Goal: Task Accomplishment & Management: Manage account settings

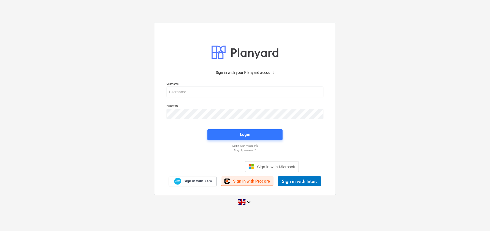
click at [249, 181] on span "Sign in with Procore" at bounding box center [251, 181] width 37 height 5
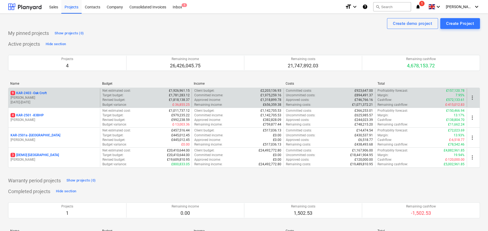
click at [44, 94] on p "9 KAR-2403 - Oak Croft" at bounding box center [29, 93] width 36 height 5
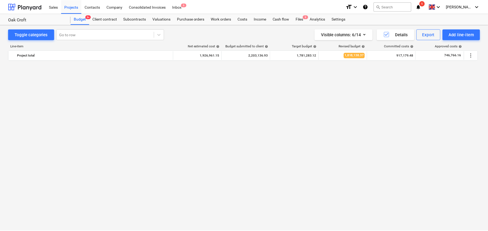
scroll to position [577, 0]
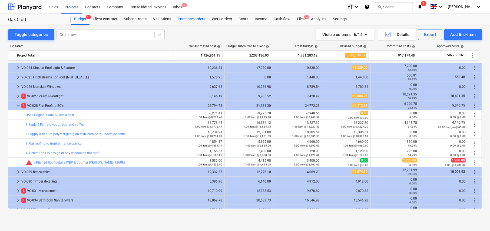
click at [190, 19] on div "Purchase orders" at bounding box center [191, 19] width 34 height 11
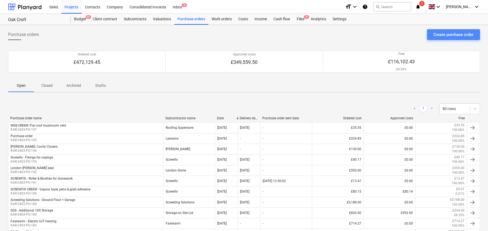
click at [456, 33] on div "Create purchase order" at bounding box center [454, 34] width 40 height 7
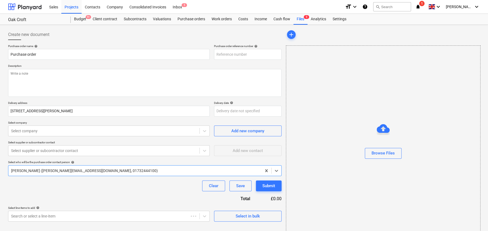
type textarea "x"
type input "KAR-2403-PO-199"
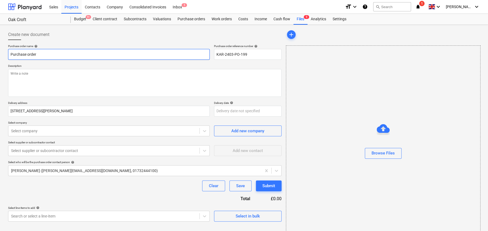
click at [87, 54] on input "Purchase order" at bounding box center [109, 54] width 202 height 11
type textarea "x"
type input "S"
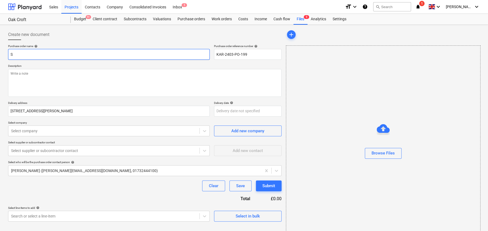
type textarea "x"
type input "Sc"
type textarea "x"
type input "Scr"
type textarea "x"
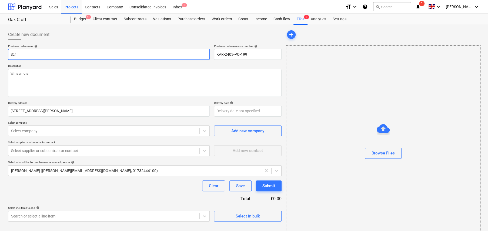
type input "Scre"
type textarea "x"
type input "Screw"
type textarea "x"
type input "Screwf"
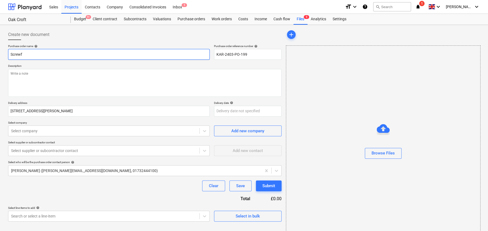
type textarea "x"
type input "Screwfi"
type textarea "x"
type input "Screwfix"
type textarea "x"
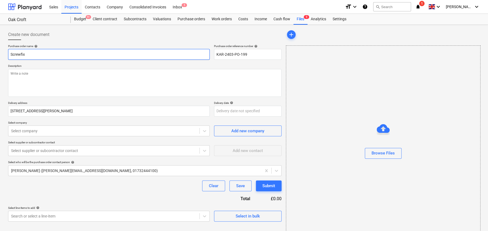
type input "Screwfix"
type textarea "x"
type input "Screwfix -"
type textarea "x"
type input "Screwfix -"
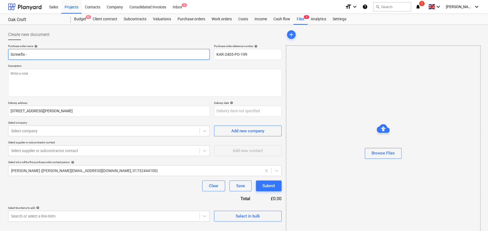
type textarea "x"
type input "Screwfix - W"
type textarea "x"
type input "Screwfix - We"
type textarea "x"
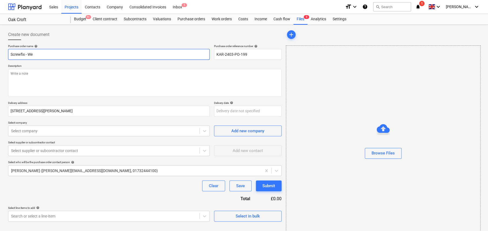
type input "Screwfix - Web"
type textarea "x"
type input "Screwfix - Webo"
type textarea "x"
type input "Screwfix - Webor"
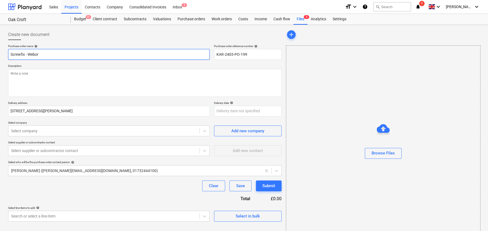
type textarea "x"
type input "Screwfix - Webord"
type textarea "x"
type input "Screwfix - Weborde"
type textarea "x"
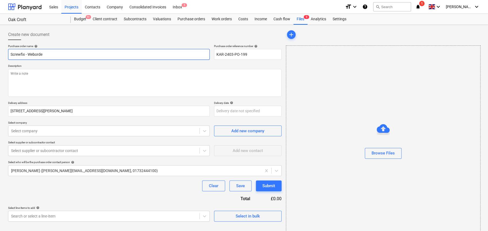
type input "Screwfix - Weborder"
type textarea "x"
type input "Screwfix - Weborde"
type textarea "x"
type input "Screwfix - Webord"
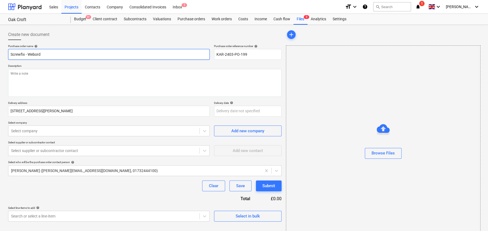
type textarea "x"
type input "Screwfix - Webor"
type textarea "x"
type input "Screwfix - Webo"
type textarea "x"
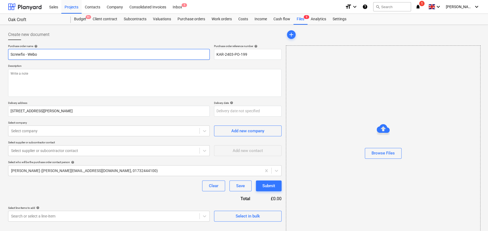
type input "Screwfix - Web"
type textarea "x"
type input "Screwfix - Web"
type textarea "x"
type input "Screwfix - Web o"
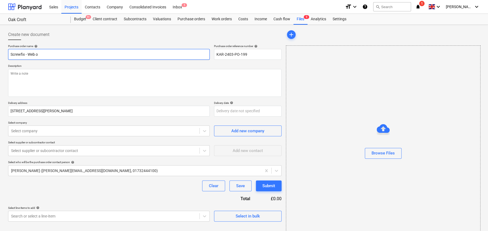
type textarea "x"
type input "Screwfix - Web or"
type textarea "x"
type input "Screwfix - Web ord"
type textarea "x"
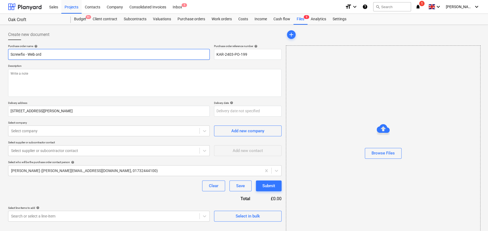
type input "Screwfix - Web orde"
type textarea "x"
type input "Screwfix - Web order"
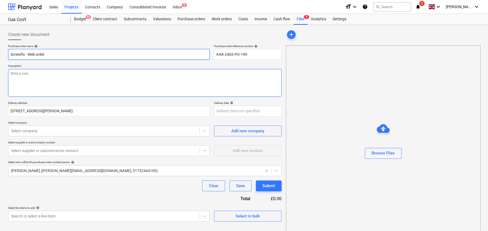
type textarea "x"
type textarea "W"
type textarea "x"
type textarea "We"
type textarea "x"
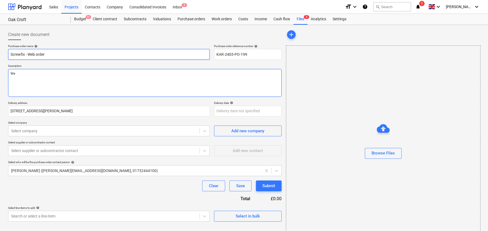
type textarea "Web"
type textarea "x"
type textarea "Web"
type textarea "x"
type textarea "Web O"
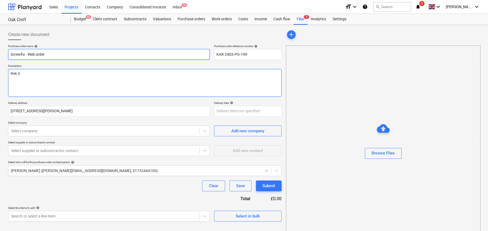
type textarea "x"
type textarea "Web Or"
type textarea "x"
type textarea "Web Ord"
type textarea "x"
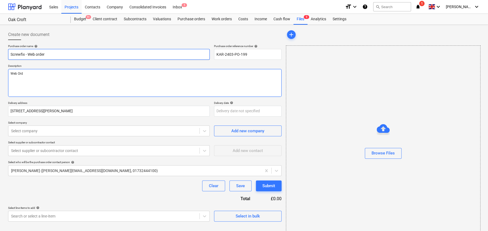
type textarea "Web Orde"
type textarea "x"
type textarea "Web Order"
type textarea "x"
type textarea "Web Order"
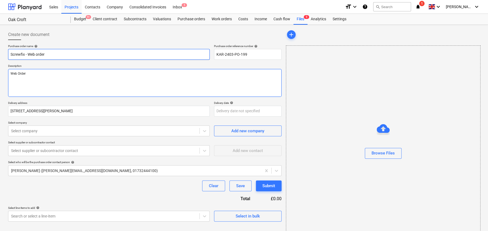
type textarea "x"
type textarea "Web Order -"
type textarea "x"
type textarea "Web Order -"
type textarea "x"
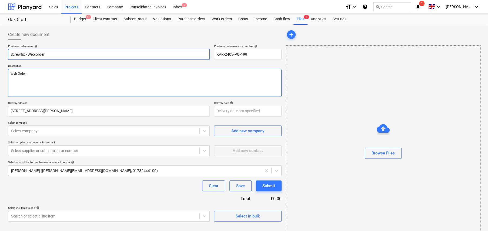
type textarea "Web Order - C"
type textarea "x"
type textarea "Web Order - Co"
type textarea "x"
type textarea "Web Order - Col"
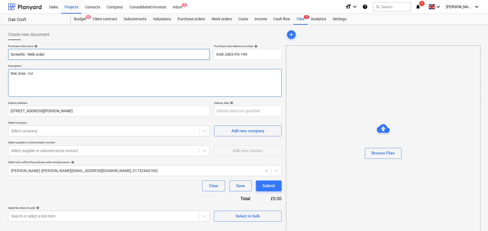
type textarea "x"
type textarea "Web Order - Coll"
type textarea "x"
type textarea "Web Order - Colle"
type textarea "x"
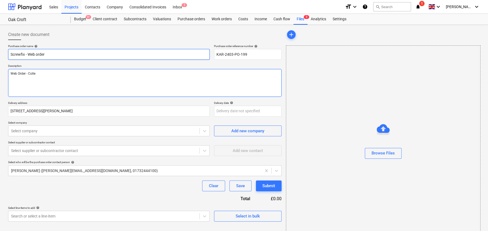
type textarea "Web Order - Collec"
type textarea "x"
type textarea "Web Order - Collect"
type textarea "x"
type textarea "Web Order - Collecte"
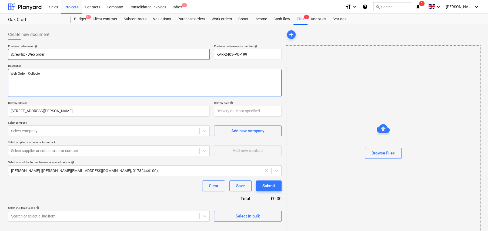
type textarea "x"
type textarea "Web Order - Collected"
type textarea "x"
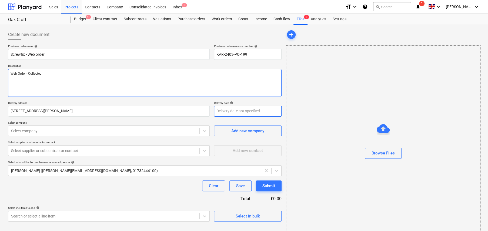
type textarea "Web Order - Collected"
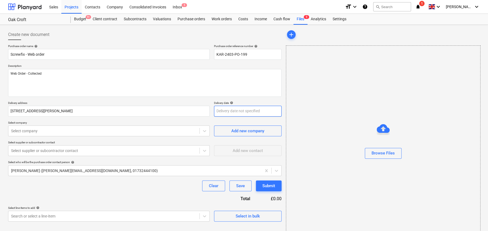
click at [241, 110] on body "Sales Projects Contacts Company Consolidated Invoices Inbox 5 format_size keybo…" at bounding box center [244, 115] width 488 height 231
type textarea "x"
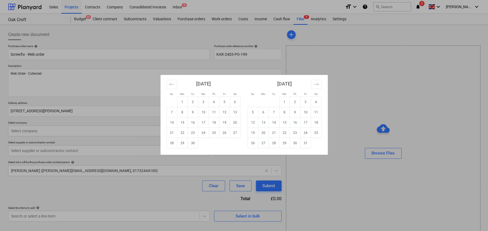
click at [134, 62] on div "Su Mo Tu We Th Fr Sa Su Mo Tu We Th Fr Sa August 2025 1 2 3 4 5 6 7 8 9 10 11 1…" at bounding box center [244, 115] width 488 height 231
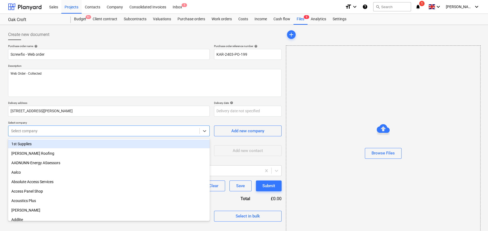
click at [57, 129] on div at bounding box center [104, 130] width 186 height 5
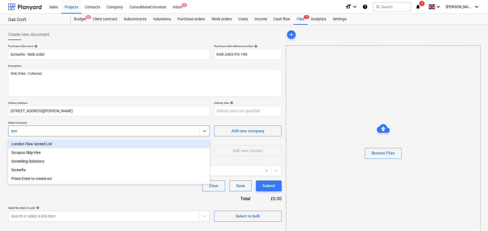
type input "screw"
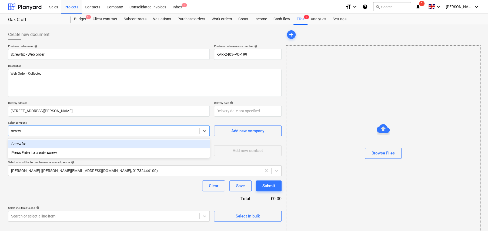
click at [43, 141] on div "Screwfix" at bounding box center [109, 144] width 202 height 9
type textarea "x"
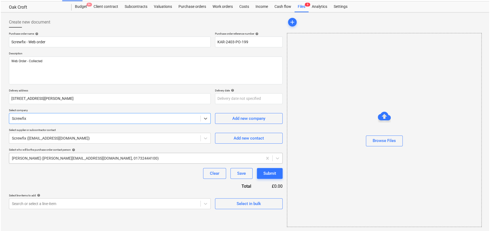
scroll to position [13, 0]
click at [254, 205] on div "Select in bulk" at bounding box center [248, 203] width 24 height 7
type textarea "x"
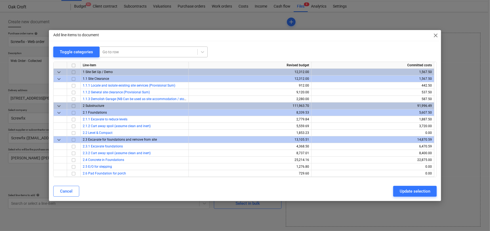
click at [125, 52] on div at bounding box center [148, 51] width 92 height 5
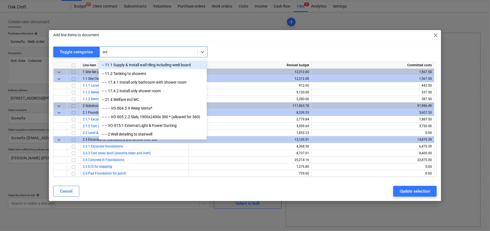
type input "wel"
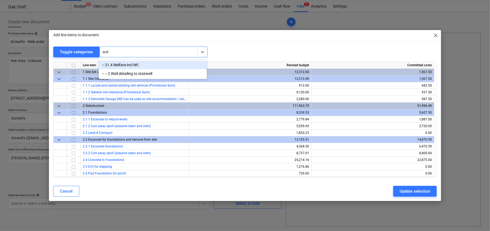
click at [133, 63] on div "-- 21.4 Welfare incl WC" at bounding box center [153, 65] width 108 height 9
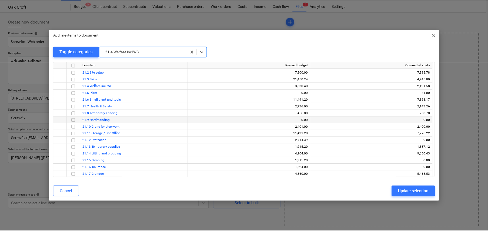
scroll to position [1521, 0]
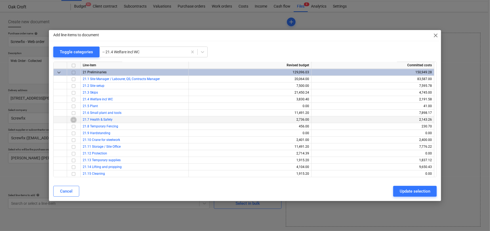
click at [72, 118] on input "checkbox" at bounding box center [73, 120] width 6 height 6
click at [72, 112] on input "checkbox" at bounding box center [73, 113] width 6 height 6
click at [423, 193] on div "Update selection" at bounding box center [415, 191] width 31 height 7
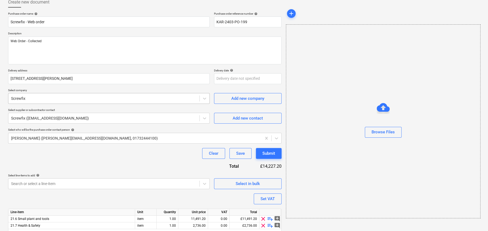
scroll to position [52, 0]
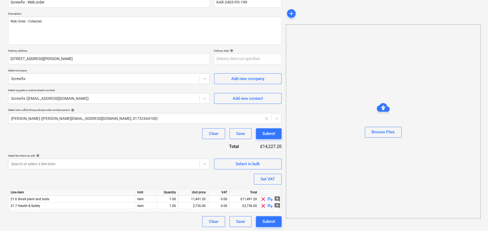
click at [269, 198] on span "playlist_add" at bounding box center [270, 199] width 6 height 6
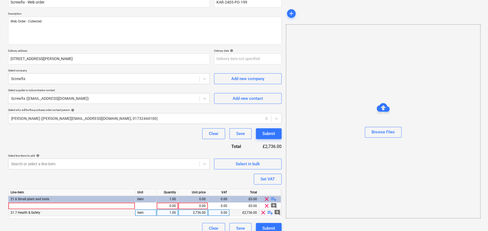
click at [270, 212] on span "playlist_add" at bounding box center [270, 212] width 6 height 6
type textarea "x"
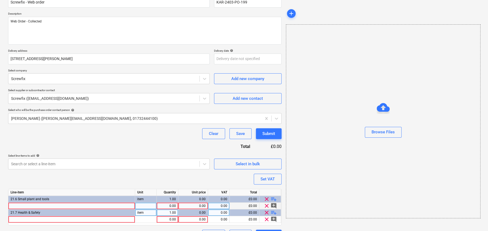
click at [57, 207] on div at bounding box center [71, 206] width 127 height 7
type input "Silicon and gun"
type textarea "x"
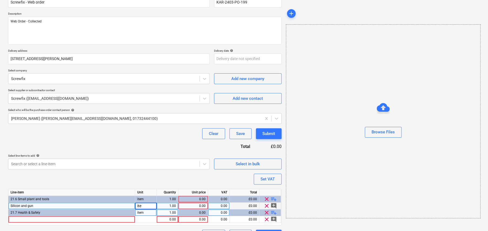
type input "item"
click at [201, 204] on div "0.00" at bounding box center [193, 206] width 25 height 7
type textarea "x"
type input "15.47"
type textarea "x"
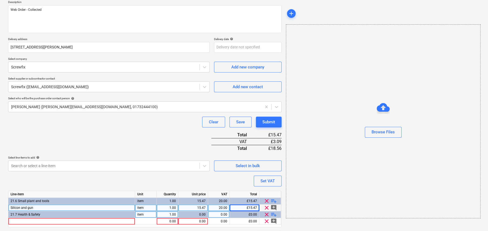
scroll to position [79, 0]
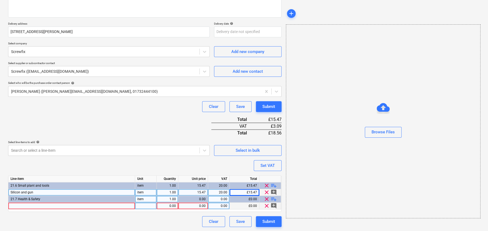
click at [94, 208] on div at bounding box center [71, 206] width 127 height 7
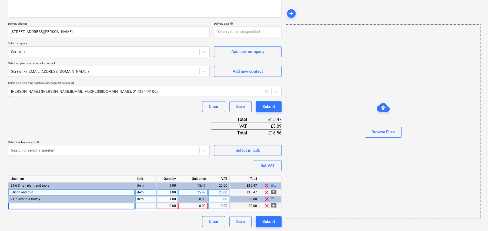
type input "P"
type input "10 Pack p3 masks"
type textarea "x"
type input "item"
click at [202, 206] on div "0.00" at bounding box center [193, 206] width 25 height 7
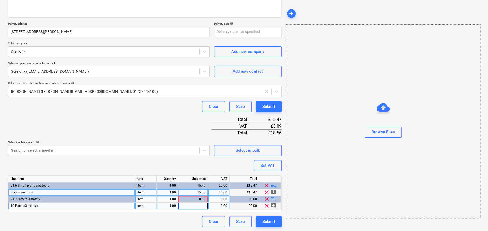
type textarea "x"
type input "30.823"
type textarea "x"
type input "20"
type textarea "x"
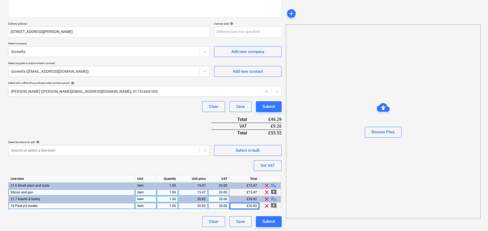
click at [202, 191] on div "15.47" at bounding box center [193, 192] width 25 height 7
type input "14.47"
type textarea "x"
click at [196, 163] on div "Purchase order name help Screwfix - Web order Purchase order reference number h…" at bounding box center [145, 96] width 274 height 262
click at [204, 192] on div "14.47" at bounding box center [193, 192] width 25 height 7
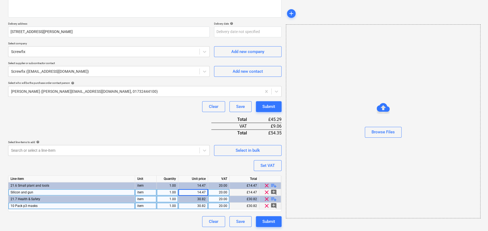
click at [204, 191] on input "14.47" at bounding box center [192, 192] width 29 height 6
click at [204, 192] on input "14.47" at bounding box center [192, 192] width 29 height 6
type input "14.27"
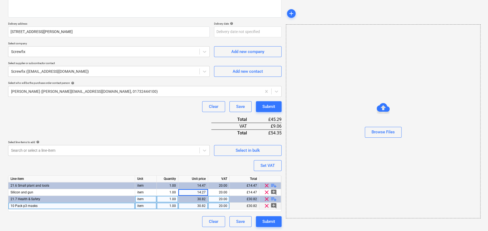
type textarea "x"
click at [172, 163] on div "Purchase order name help Screwfix - Web order Purchase order reference number h…" at bounding box center [145, 96] width 274 height 262
click at [173, 125] on div "Purchase order name help Screwfix - Web order Purchase order reference number h…" at bounding box center [145, 96] width 274 height 262
click at [160, 119] on div "Purchase order name help Screwfix - Web order Purchase order reference number h…" at bounding box center [145, 96] width 274 height 262
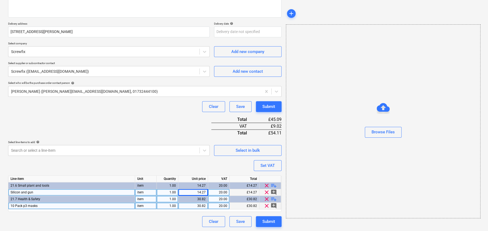
click at [204, 193] on div "14.27" at bounding box center [193, 192] width 25 height 7
click at [204, 192] on input "14.27" at bounding box center [192, 192] width 29 height 6
type input "14.21"
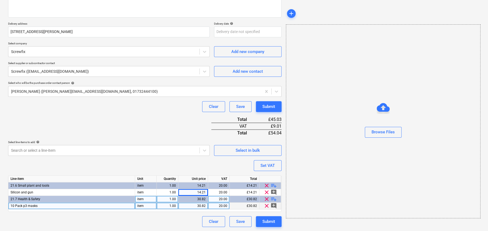
click at [167, 120] on div "Purchase order name help Screwfix - Web order Purchase order reference number h…" at bounding box center [145, 96] width 274 height 262
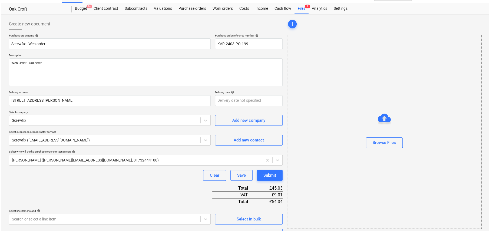
scroll to position [0, 0]
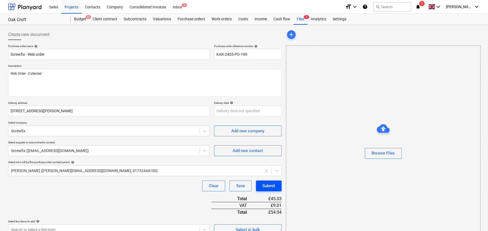
click at [270, 184] on div "Submit" at bounding box center [269, 185] width 13 height 7
type textarea "x"
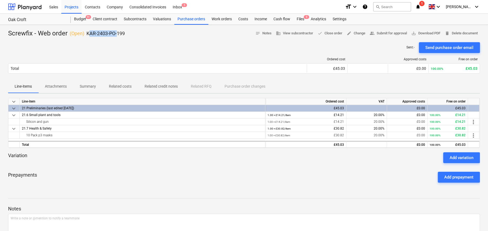
drag, startPoint x: 104, startPoint y: 32, endPoint x: 88, endPoint y: 33, distance: 16.2
click at [88, 33] on p "KAR-2403-PO-199" at bounding box center [106, 33] width 38 height 6
drag, startPoint x: 119, startPoint y: 34, endPoint x: 85, endPoint y: 33, distance: 33.5
click at [85, 33] on div "Screwfix - Web order ( Open ) KAR-2403-PO-199 notes Notes business View subcont…" at bounding box center [244, 33] width 472 height 9
copy p "KAR-2403-PO-199"
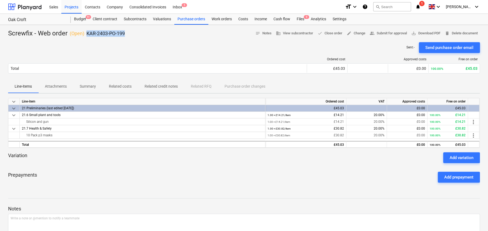
click at [135, 34] on div "Screwfix - Web order ( Open ) KAR-2403-PO-199 notes Notes business View subcont…" at bounding box center [244, 33] width 472 height 9
drag, startPoint x: 85, startPoint y: 33, endPoint x: 124, endPoint y: 32, distance: 38.9
click at [124, 32] on div "Screwfix - Web order ( Open ) KAR-2403-PO-199" at bounding box center [66, 33] width 117 height 9
copy p "KAR-2403-PO-199"
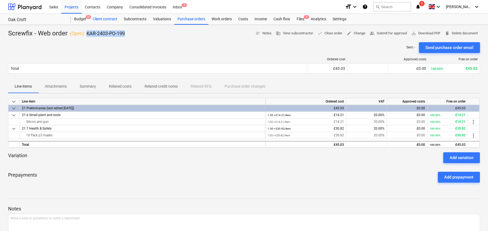
drag, startPoint x: 80, startPoint y: 18, endPoint x: 111, endPoint y: 19, distance: 30.8
click at [80, 18] on div "Budget 9+" at bounding box center [80, 19] width 19 height 11
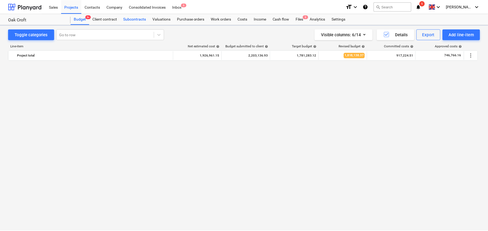
scroll to position [577, 0]
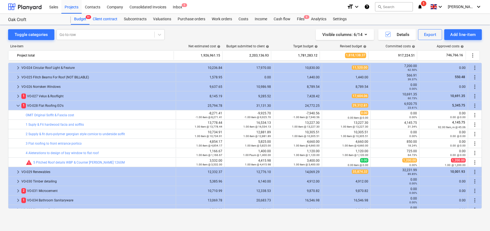
click at [110, 21] on div "Client contract" at bounding box center [105, 19] width 31 height 11
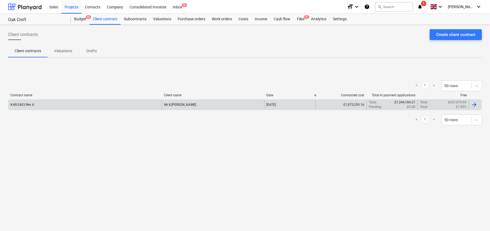
click at [189, 102] on div "Mr & [PERSON_NAME]" at bounding box center [213, 104] width 102 height 9
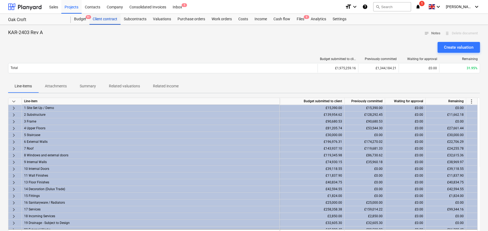
drag, startPoint x: 81, startPoint y: 18, endPoint x: 90, endPoint y: 24, distance: 10.9
click at [81, 18] on div "Budget 9+" at bounding box center [80, 19] width 19 height 11
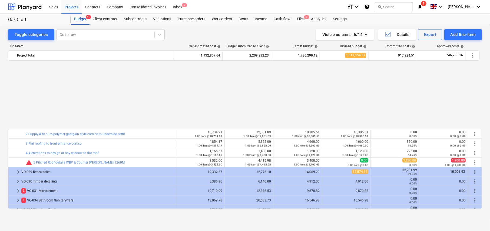
scroll to position [659, 0]
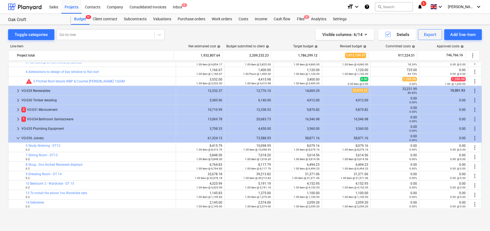
click at [15, 138] on span "keyboard_arrow_down" at bounding box center [18, 138] width 6 height 6
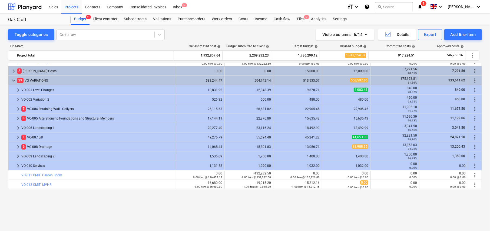
scroll to position [295, 0]
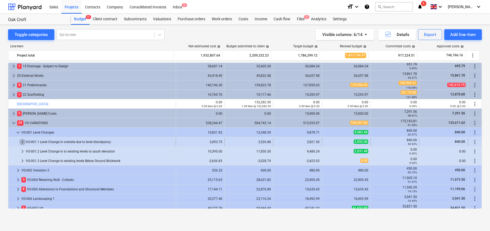
click at [22, 140] on span "keyboard_arrow_right" at bounding box center [22, 142] width 6 height 6
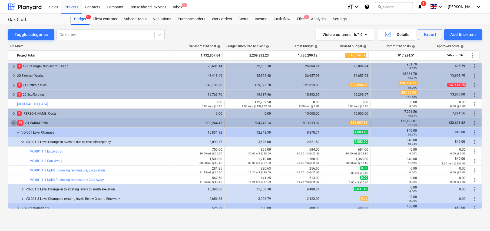
click at [13, 122] on span "keyboard_arrow_down" at bounding box center [14, 123] width 6 height 6
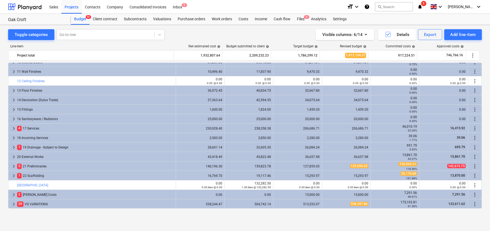
scroll to position [214, 0]
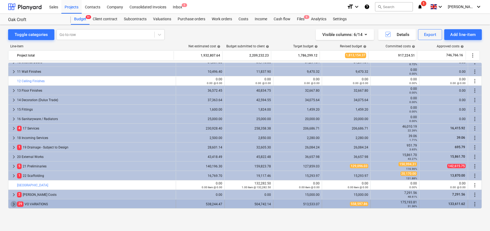
click at [14, 203] on span "keyboard_arrow_right" at bounding box center [14, 204] width 6 height 6
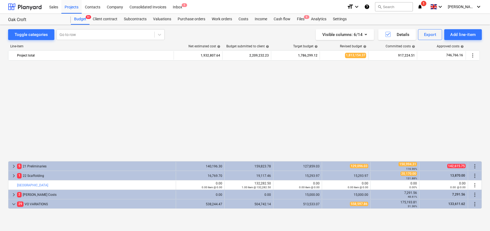
scroll to position [322, 0]
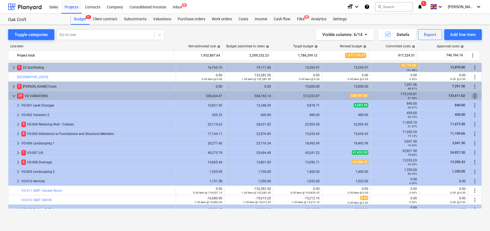
click at [473, 96] on span "more_vert" at bounding box center [475, 96] width 6 height 6
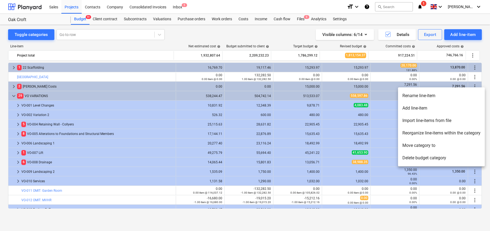
click at [190, 107] on div at bounding box center [245, 115] width 490 height 231
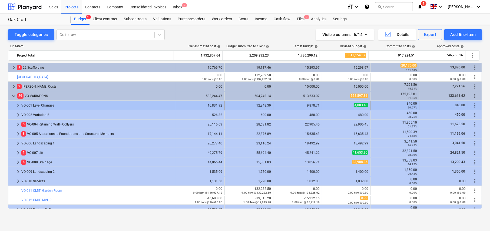
click at [18, 104] on span "keyboard_arrow_right" at bounding box center [18, 105] width 6 height 6
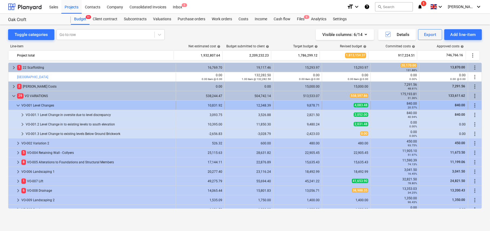
click at [416, 107] on div "840.00 20.57%" at bounding box center [395, 105] width 49 height 9
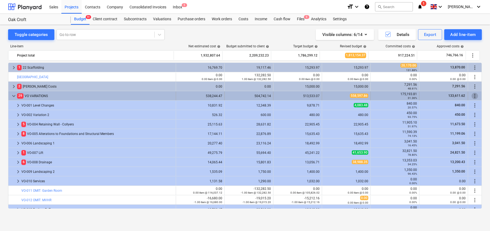
click at [474, 95] on span "more_vert" at bounding box center [475, 96] width 6 height 6
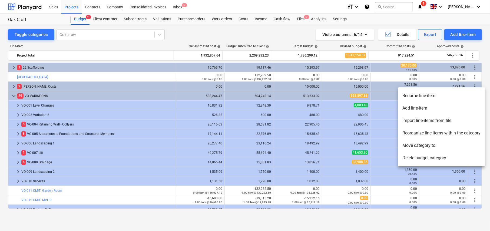
click at [415, 108] on li "Add line-item" at bounding box center [441, 108] width 87 height 12
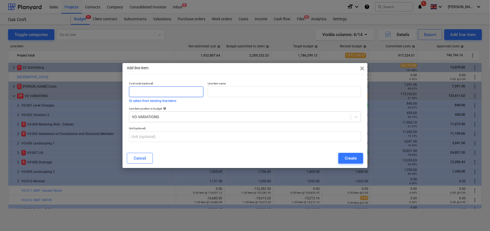
click at [151, 93] on input "text" at bounding box center [166, 91] width 74 height 11
type input "VO-037"
type input "Blinds-Future proof"
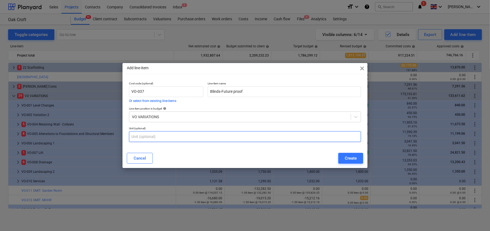
click at [156, 134] on input "text" at bounding box center [245, 136] width 232 height 11
type input "item"
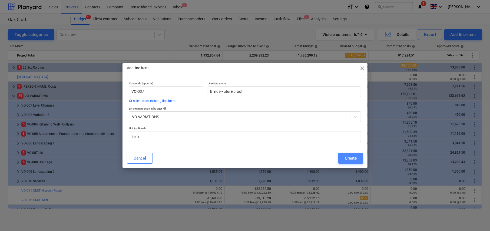
click at [347, 160] on div "Create" at bounding box center [351, 158] width 12 height 7
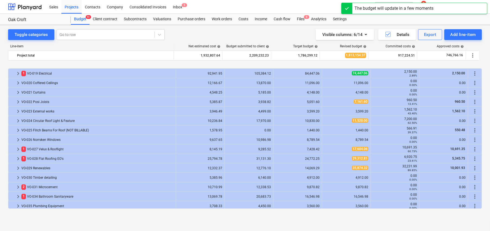
scroll to position [545, 0]
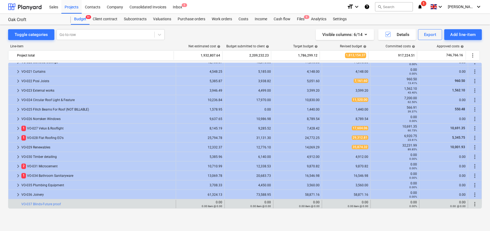
click at [472, 204] on span "more_vert" at bounding box center [475, 204] width 6 height 6
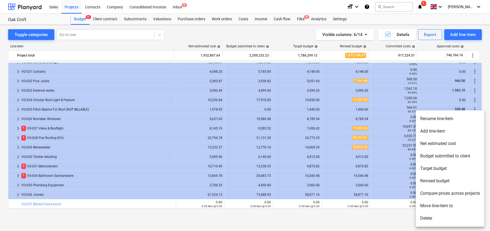
click at [436, 130] on li "Add line-item" at bounding box center [450, 131] width 68 height 12
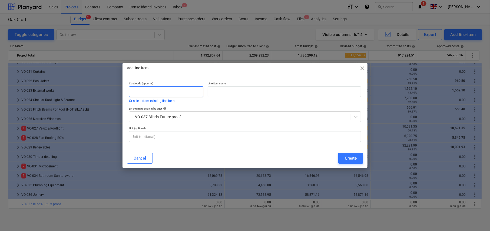
click at [157, 90] on input "text" at bounding box center [166, 91] width 74 height 11
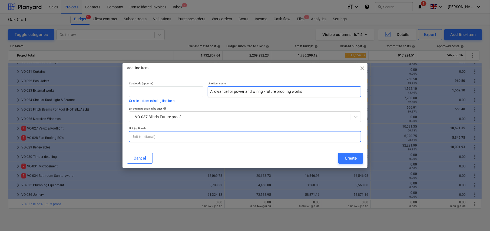
type input "Allowance for power and wiring - future proofing works"
click at [149, 136] on input "text" at bounding box center [245, 136] width 232 height 11
type input "item"
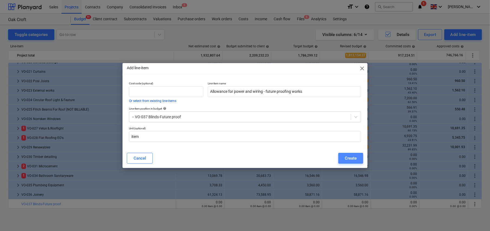
click at [354, 160] on div "Create" at bounding box center [351, 158] width 12 height 7
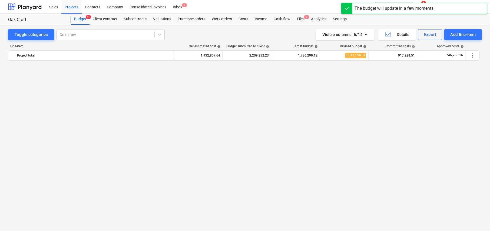
scroll to position [545, 0]
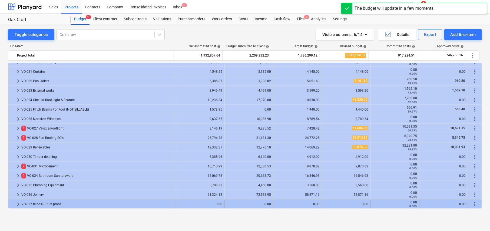
click at [18, 203] on span "keyboard_arrow_right" at bounding box center [18, 204] width 6 height 6
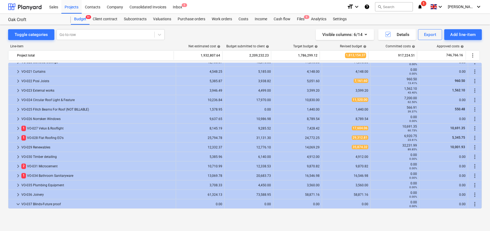
scroll to position [554, 0]
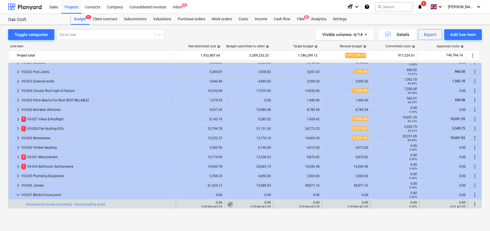
click at [229, 203] on span "edit" at bounding box center [230, 204] width 4 height 4
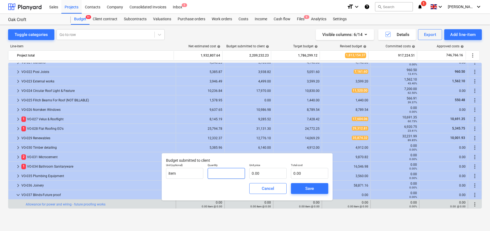
click at [224, 173] on input "text" at bounding box center [226, 173] width 37 height 11
type input "1.00"
click at [271, 37] on div "Visible columns : 6/14 Details Export Add line-item" at bounding box center [361, 34] width 241 height 11
click at [270, 191] on div "Cancel" at bounding box center [268, 188] width 12 height 7
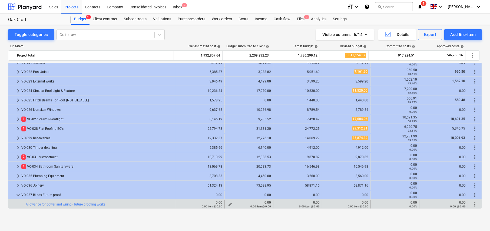
click at [228, 203] on span "edit" at bounding box center [230, 204] width 4 height 4
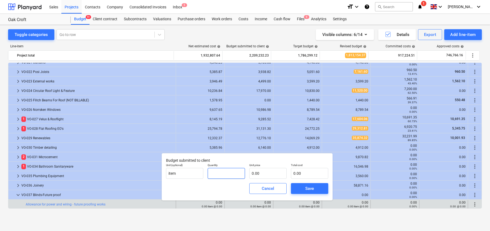
click at [220, 174] on input "text" at bounding box center [226, 173] width 37 height 11
type input "1.00"
type input "1"
type input "1.00"
type input "16"
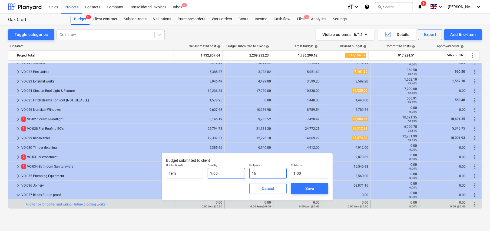
type input "16.00"
type input "165"
type input "165.00"
type input "1655"
type input "1,655.00"
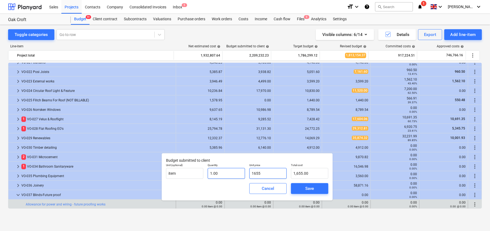
type input "16557"
type input "16,557.00"
type input "16557.8"
type input "16,557.80"
type input "16557.89"
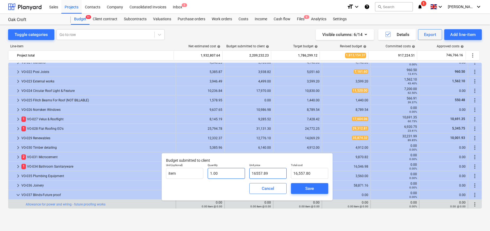
type input "16,557.89"
click at [311, 190] on div "Save" at bounding box center [309, 188] width 9 height 7
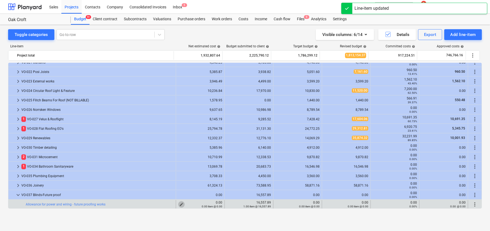
click at [179, 203] on span "edit" at bounding box center [181, 204] width 4 height 4
type textarea "x"
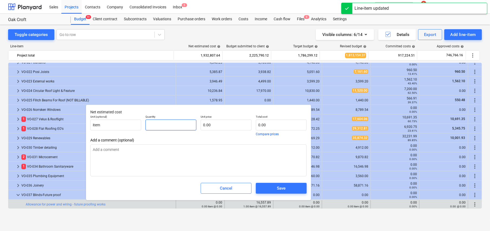
click at [167, 126] on input "text" at bounding box center [170, 125] width 51 height 11
type textarea "x"
type input "1"
type textarea "x"
type input "1.00"
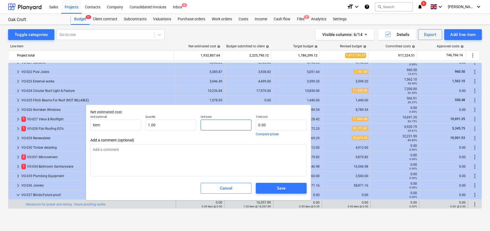
type textarea "x"
type input "1"
type input "1.00"
type textarea "x"
type input "16"
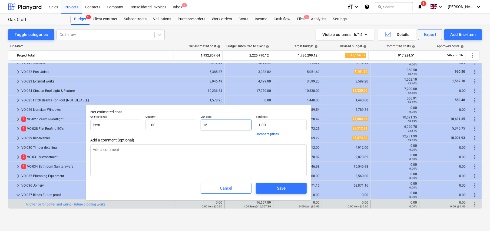
type input "16.00"
type textarea "x"
type input "165"
type input "165.00"
type textarea "x"
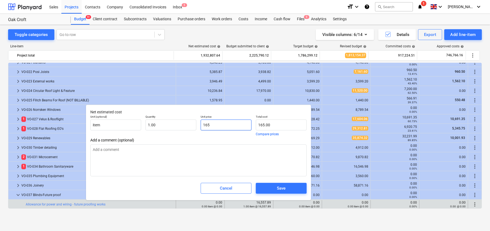
type input "1655"
type input "1,655.00"
type textarea "x"
type input "16557"
type input "16,557.00"
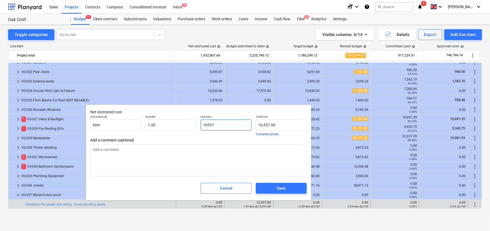
type textarea "x"
type input "16557."
type textarea "x"
type input "16557.8"
type input "16,557.80"
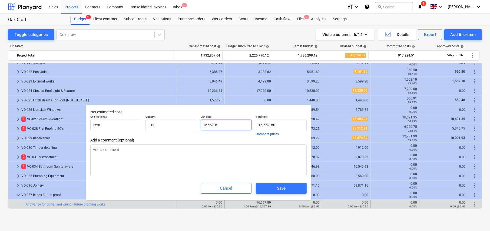
type input "16557.89"
type textarea "x"
type input "16,557.89"
type input "16557.89"
type textarea "x"
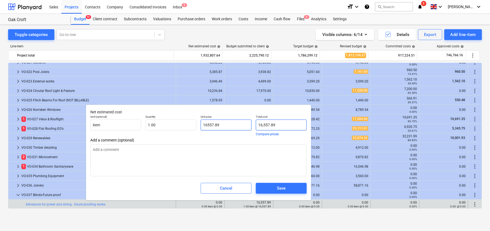
type input "16,557.89"
type input "16557.89"
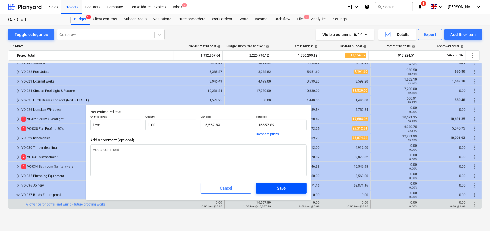
type textarea "x"
type input "16,557.89"
click at [283, 191] on div "Save" at bounding box center [281, 188] width 9 height 7
type textarea "x"
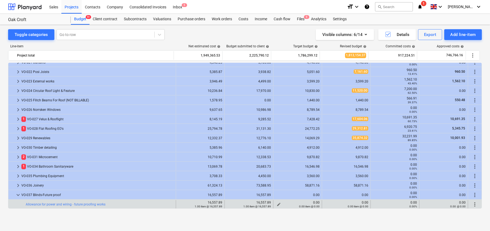
click at [277, 203] on span "edit" at bounding box center [279, 204] width 4 height 4
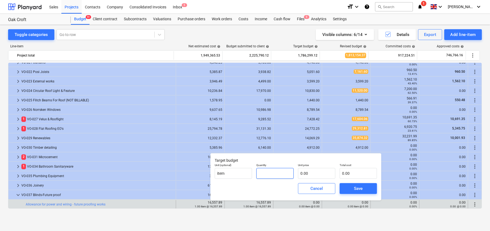
click at [266, 174] on input "text" at bounding box center [274, 173] width 37 height 11
type input "1.00"
type input "1"
type input "1.00"
click at [359, 188] on div "Save" at bounding box center [358, 188] width 9 height 7
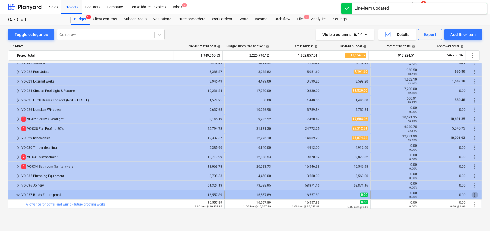
click at [473, 193] on span "more_vert" at bounding box center [475, 195] width 6 height 6
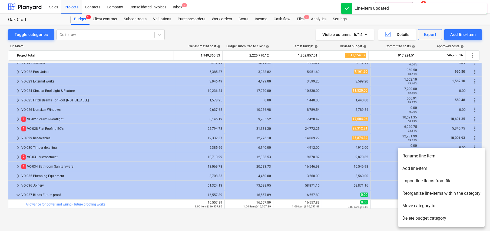
click at [418, 168] on li "Add line-item" at bounding box center [441, 168] width 87 height 12
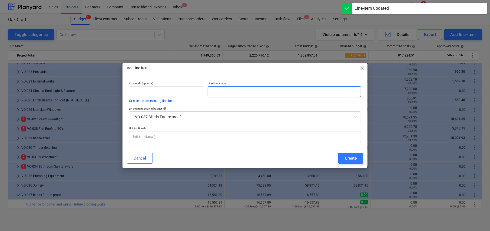
click at [223, 91] on input "text" at bounding box center [284, 91] width 153 height 11
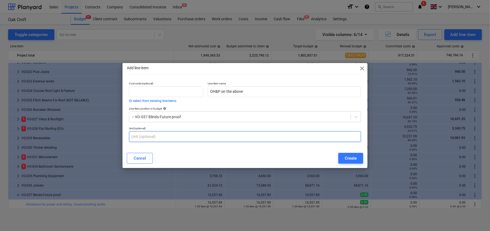
click at [188, 138] on input "text" at bounding box center [245, 136] width 232 height 11
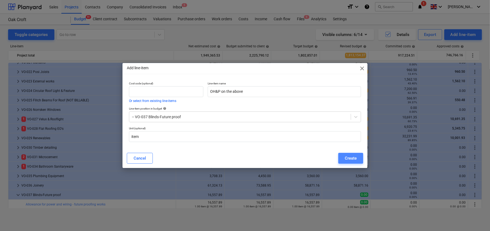
click at [350, 157] on div "Create" at bounding box center [351, 158] width 12 height 7
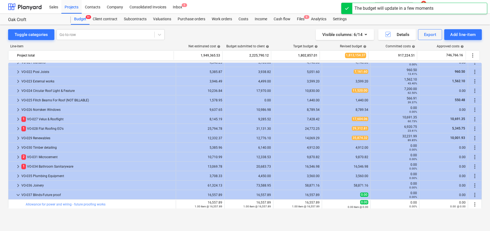
scroll to position [564, 0]
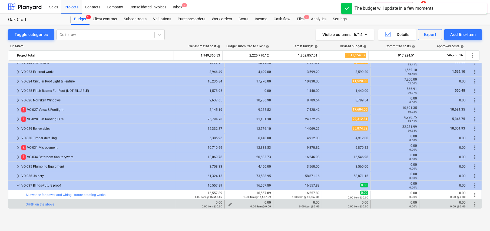
click at [229, 204] on div "0.00 item @ 0.00" at bounding box center [249, 206] width 44 height 4
click at [228, 203] on span "edit" at bounding box center [230, 204] width 4 height 4
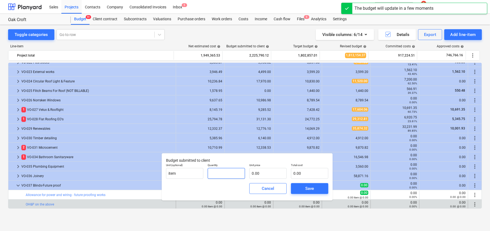
click at [225, 177] on input "text" at bounding box center [226, 173] width 37 height 11
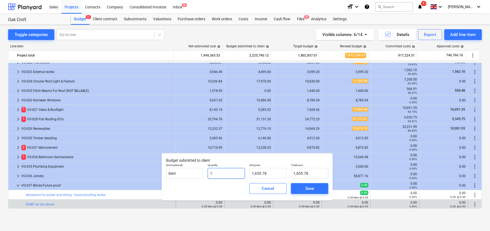
click at [225, 177] on input "1" at bounding box center [226, 173] width 37 height 11
click at [224, 175] on input "2.00" at bounding box center [226, 173] width 37 height 11
click at [224, 175] on body "Sales Projects Contacts Company Consolidated Invoices Inbox 5 format_size keybo…" at bounding box center [245, 115] width 490 height 231
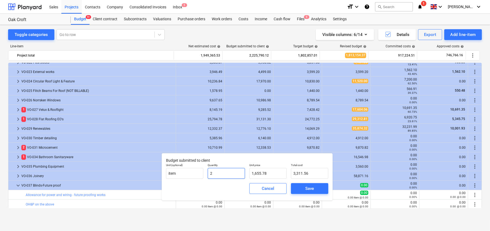
click at [224, 175] on input "2" at bounding box center [226, 173] width 37 height 11
click at [217, 171] on input "2" at bounding box center [226, 173] width 37 height 11
click at [218, 172] on input "2" at bounding box center [226, 173] width 37 height 11
click at [312, 189] on div "Save" at bounding box center [309, 188] width 9 height 7
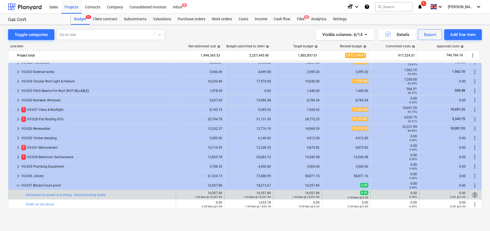
click at [472, 193] on span "more_vert" at bounding box center [475, 195] width 6 height 6
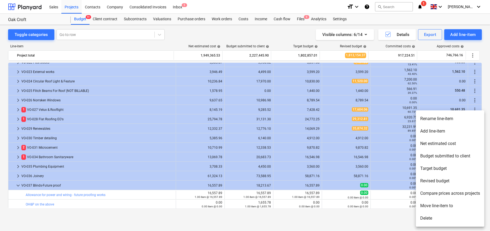
click at [238, 194] on div at bounding box center [245, 115] width 490 height 231
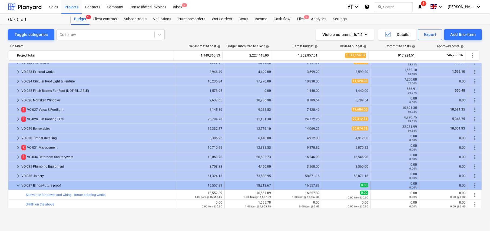
click at [473, 185] on span "more_vert" at bounding box center [475, 185] width 6 height 6
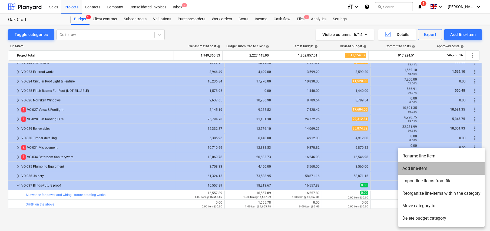
click at [419, 168] on li "Add line-item" at bounding box center [441, 168] width 87 height 12
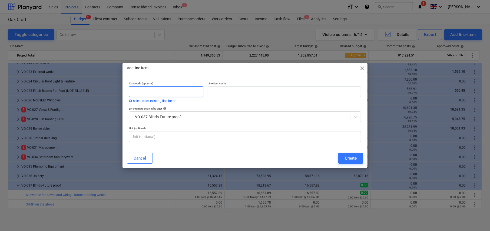
click at [170, 92] on input "text" at bounding box center [166, 91] width 74 height 11
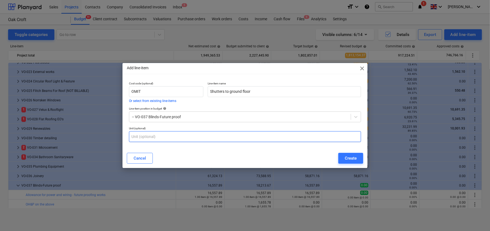
click at [165, 132] on input "text" at bounding box center [245, 136] width 232 height 11
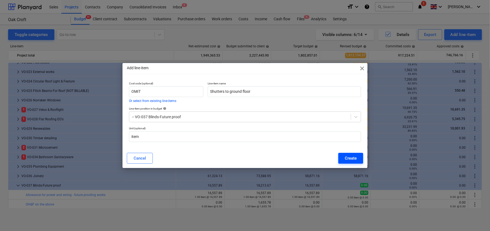
click at [347, 160] on div "Create" at bounding box center [351, 158] width 12 height 7
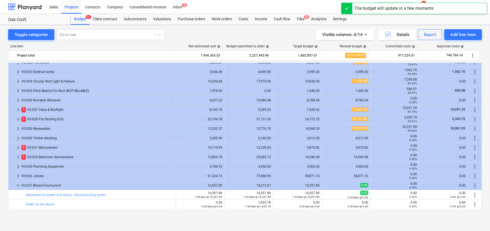
scroll to position [574, 0]
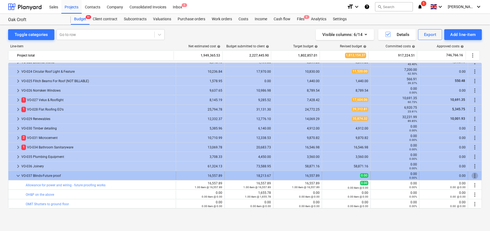
click at [474, 176] on span "more_vert" at bounding box center [475, 176] width 6 height 6
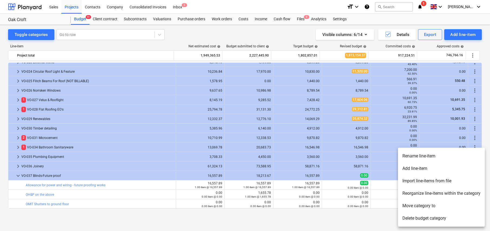
click at [329, 173] on div at bounding box center [245, 115] width 490 height 231
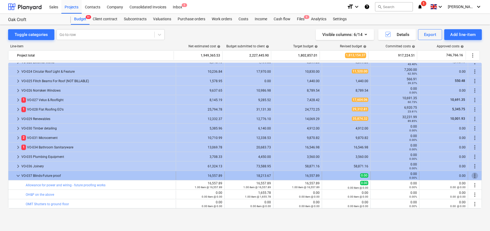
click at [474, 174] on span "more_vert" at bounding box center [475, 176] width 6 height 6
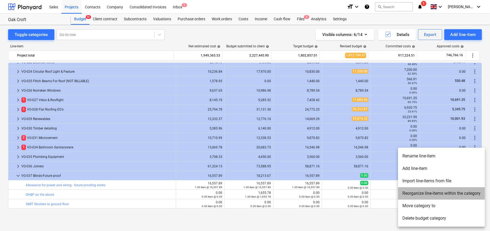
click at [427, 193] on li "Reorganize line-items within the category" at bounding box center [441, 193] width 87 height 12
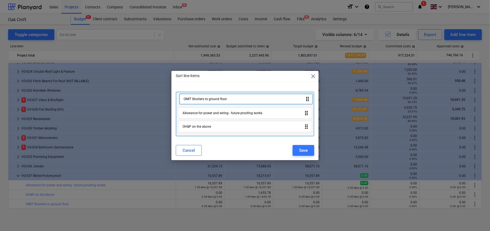
drag, startPoint x: 307, startPoint y: 128, endPoint x: 308, endPoint y: 98, distance: 29.5
click at [308, 98] on div "Allowance for power and wiring - future proofing works drag_indicator OH&P on t…" at bounding box center [245, 114] width 138 height 45
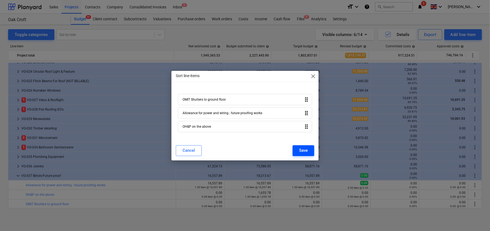
click at [305, 151] on div "Save" at bounding box center [303, 150] width 9 height 7
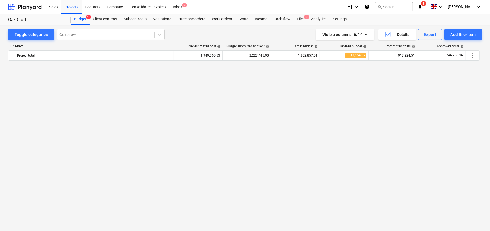
scroll to position [573, 0]
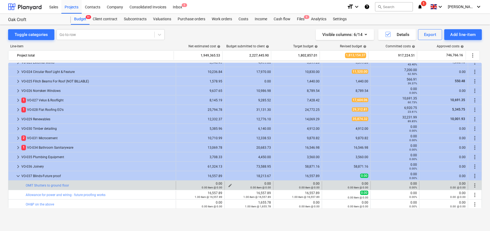
click at [229, 184] on span "edit" at bounding box center [230, 185] width 4 height 4
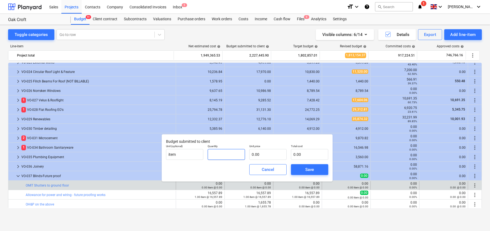
click at [230, 154] on input "text" at bounding box center [226, 154] width 37 height 11
click at [306, 169] on div "Save" at bounding box center [309, 169] width 9 height 7
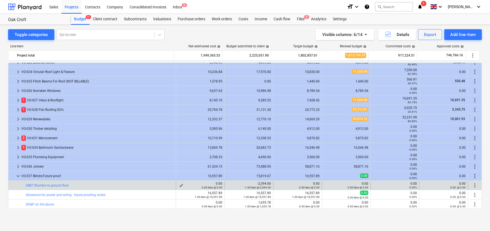
click at [179, 184] on span "edit" at bounding box center [181, 185] width 4 height 4
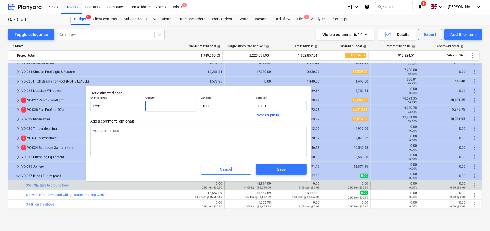
click at [159, 105] on input "text" at bounding box center [170, 106] width 51 height 11
click at [285, 171] on div "Save" at bounding box center [281, 169] width 9 height 7
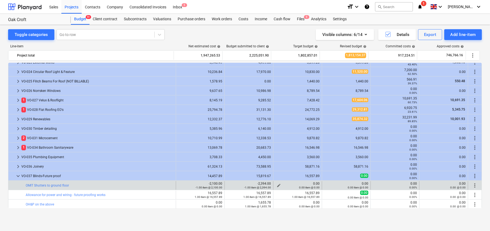
click at [278, 185] on span "edit" at bounding box center [279, 185] width 4 height 4
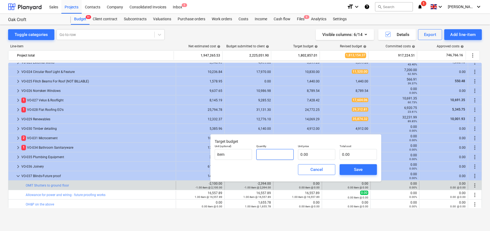
click at [273, 155] on input "text" at bounding box center [274, 154] width 37 height 11
paste input "1,915.20"
click at [360, 168] on div "Save" at bounding box center [358, 169] width 9 height 7
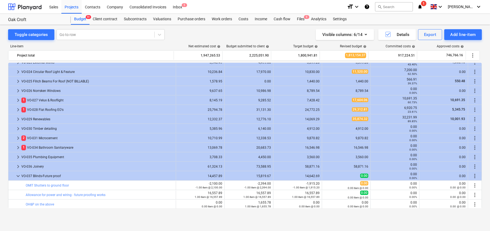
click at [228, 203] on span "edit" at bounding box center [230, 204] width 4 height 4
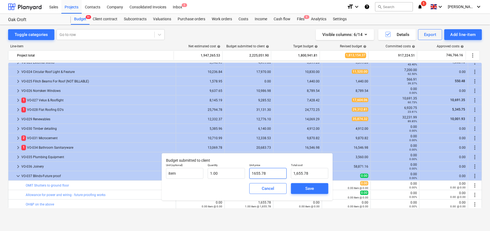
click at [271, 174] on input "1655.78" at bounding box center [267, 173] width 37 height 11
click at [271, 173] on input "1655.78" at bounding box center [267, 173] width 37 height 11
click at [311, 187] on div "Save" at bounding box center [309, 188] width 9 height 7
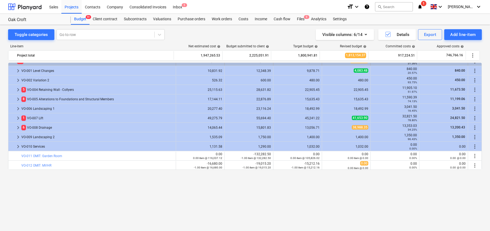
scroll to position [302, 0]
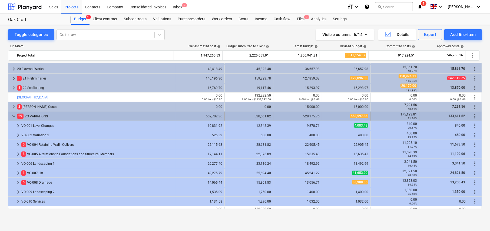
click at [474, 116] on span "more_vert" at bounding box center [475, 116] width 6 height 6
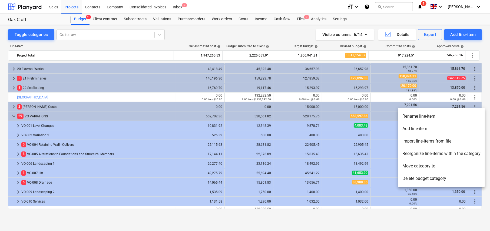
click at [417, 127] on li "Add line-item" at bounding box center [441, 129] width 87 height 12
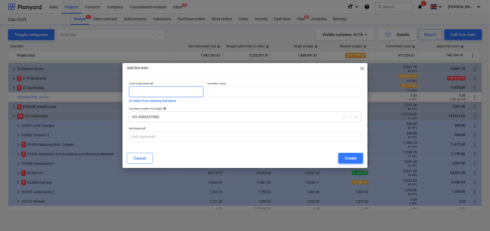
click at [168, 91] on input "text" at bounding box center [166, 91] width 74 height 11
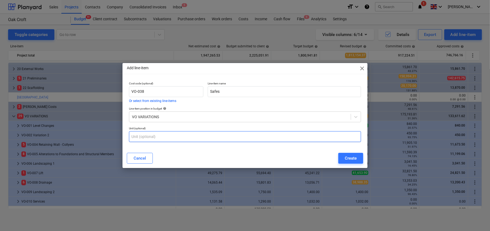
click at [153, 137] on input "text" at bounding box center [245, 136] width 232 height 11
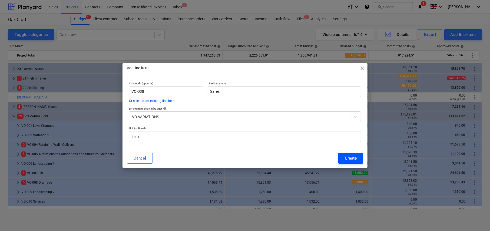
click at [349, 159] on div "Create" at bounding box center [351, 158] width 12 height 7
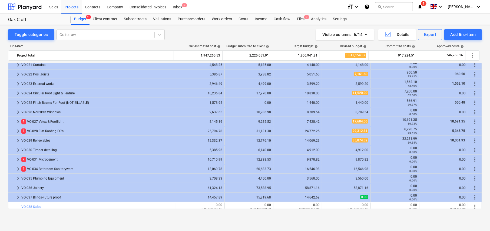
scroll to position [554, 0]
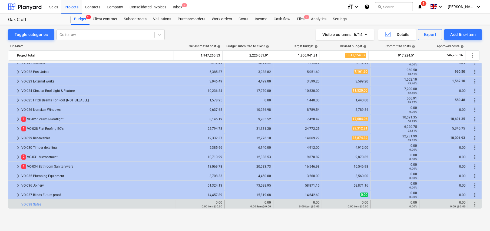
click at [474, 203] on span "more_vert" at bounding box center [475, 204] width 6 height 6
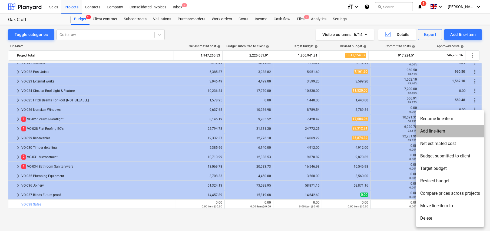
click at [441, 131] on li "Add line-item" at bounding box center [450, 131] width 68 height 12
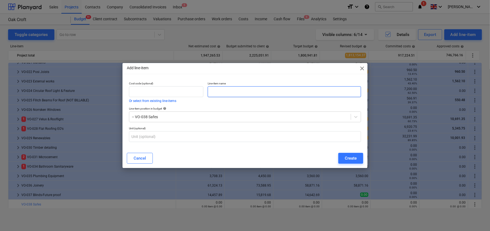
click at [230, 92] on input "text" at bounding box center [284, 91] width 153 height 11
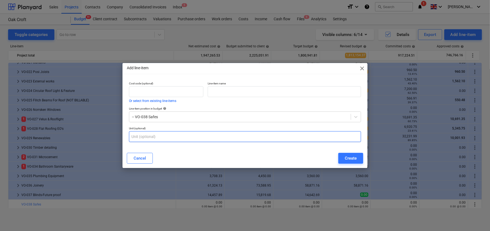
click at [179, 137] on input "text" at bounding box center [245, 136] width 232 height 11
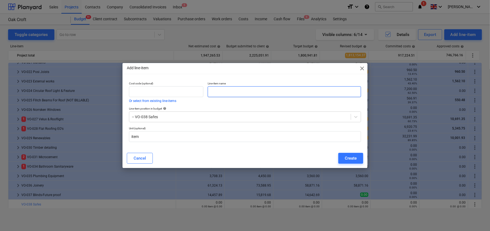
click at [217, 94] on input "text" at bounding box center [284, 91] width 153 height 11
click at [142, 160] on div "Cancel" at bounding box center [140, 158] width 12 height 7
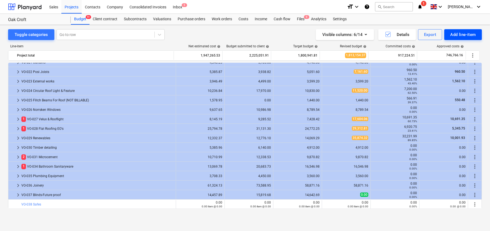
click at [462, 35] on div "Add line-item" at bounding box center [463, 34] width 26 height 7
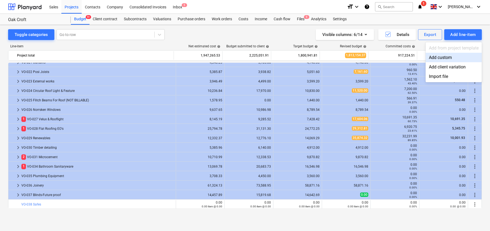
click at [439, 58] on div "Add custom" at bounding box center [454, 57] width 56 height 9
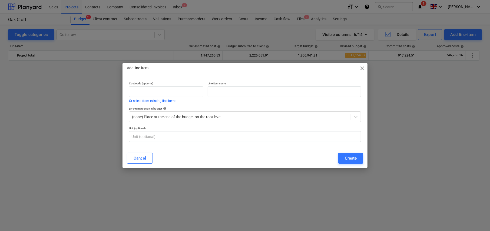
scroll to position [554, 0]
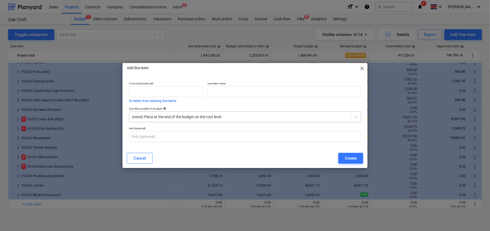
click at [207, 117] on div at bounding box center [240, 116] width 216 height 5
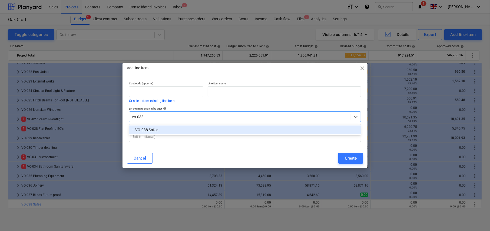
click at [146, 130] on div "-- VO-038 Safes" at bounding box center [245, 129] width 232 height 9
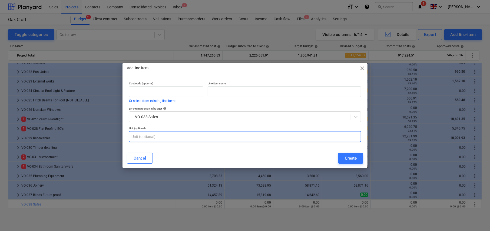
click at [161, 134] on input "text" at bounding box center [245, 136] width 232 height 11
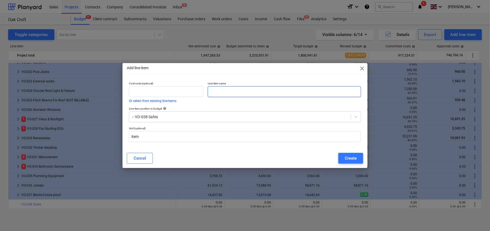
click at [220, 90] on input "text" at bounding box center [284, 91] width 153 height 11
click at [350, 158] on div "Create" at bounding box center [351, 158] width 12 height 7
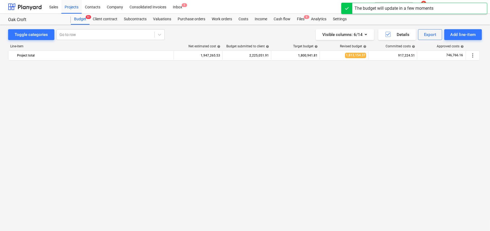
scroll to position [554, 0]
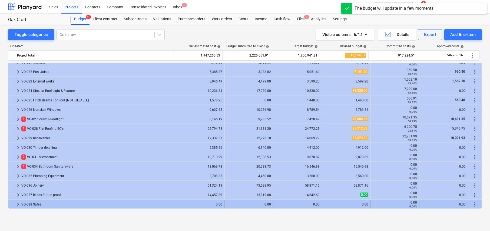
click at [18, 204] on span "keyboard_arrow_right" at bounding box center [18, 204] width 6 height 6
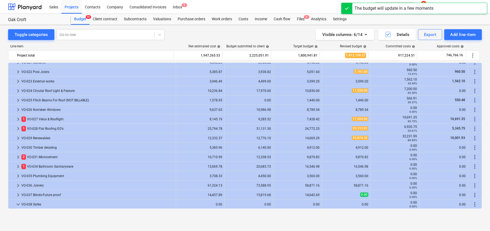
scroll to position [564, 0]
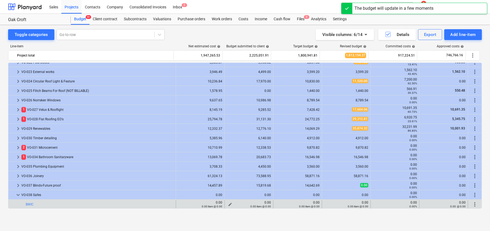
click at [229, 203] on span "edit" at bounding box center [230, 204] width 4 height 4
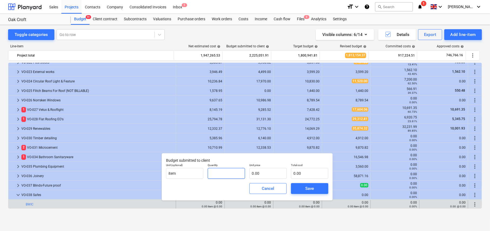
click at [220, 174] on input "text" at bounding box center [226, 173] width 37 height 11
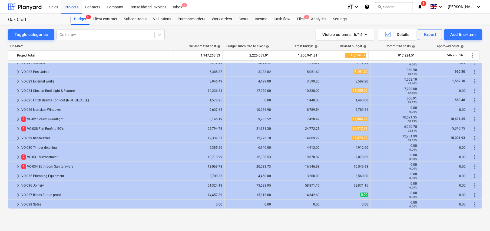
scroll to position [554, 0]
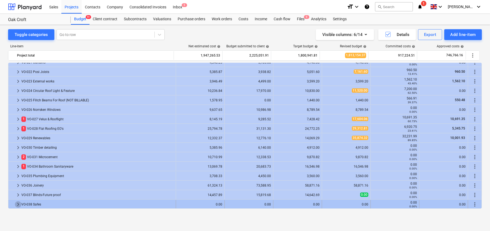
click at [18, 203] on span "keyboard_arrow_right" at bounding box center [18, 204] width 6 height 6
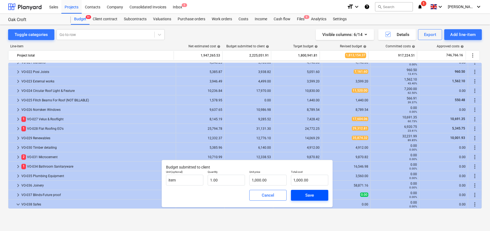
click at [312, 197] on div "Save" at bounding box center [309, 195] width 9 height 7
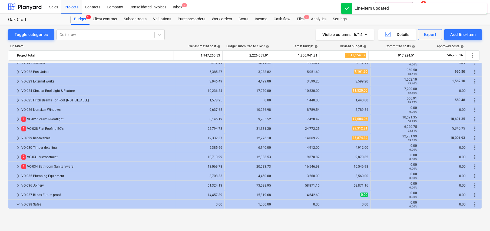
scroll to position [564, 0]
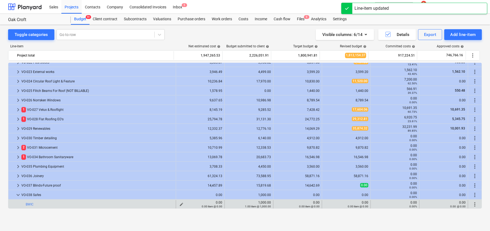
click at [179, 203] on span "edit" at bounding box center [181, 204] width 4 height 4
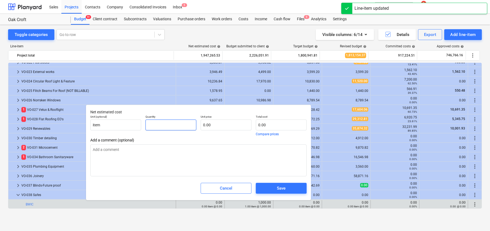
click at [167, 128] on input "text" at bounding box center [170, 125] width 51 height 11
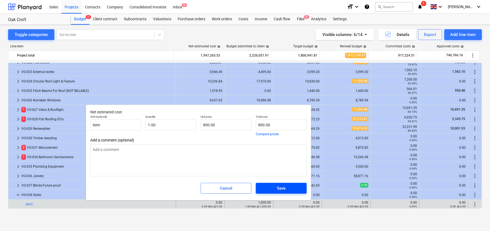
click at [276, 189] on span "Save" at bounding box center [281, 188] width 38 height 7
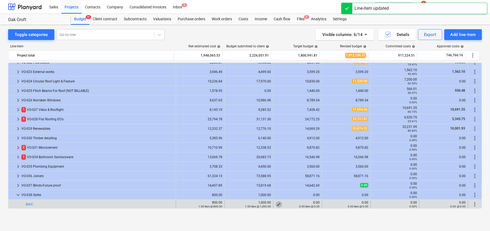
click at [277, 203] on span "edit" at bounding box center [279, 204] width 4 height 4
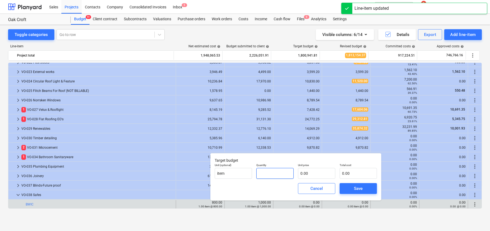
click at [275, 171] on input "text" at bounding box center [274, 173] width 37 height 11
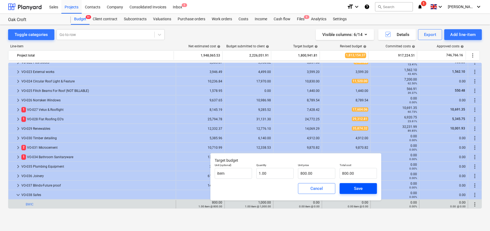
click at [358, 189] on div "Save" at bounding box center [358, 188] width 9 height 7
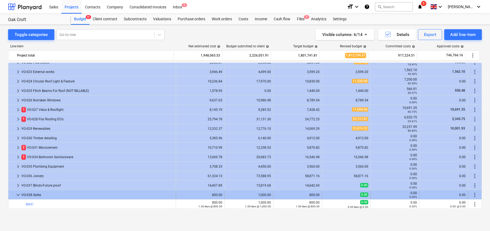
click at [18, 194] on span "keyboard_arrow_down" at bounding box center [18, 195] width 6 height 6
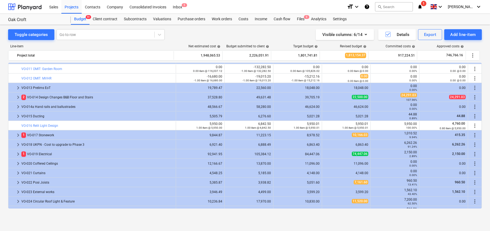
scroll to position [311, 0]
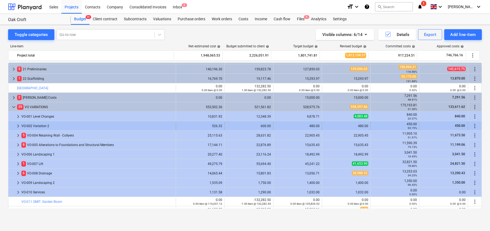
click at [18, 125] on span "keyboard_arrow_right" at bounding box center [18, 126] width 6 height 6
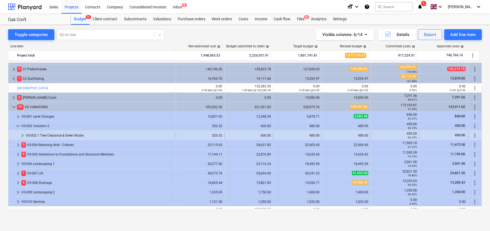
click at [22, 134] on span "keyboard_arrow_right" at bounding box center [22, 135] width 6 height 6
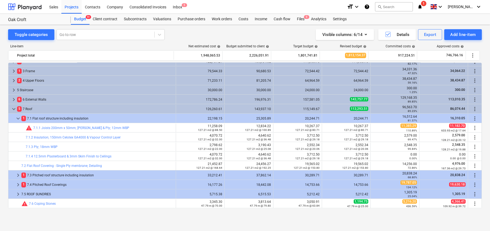
scroll to position [0, 0]
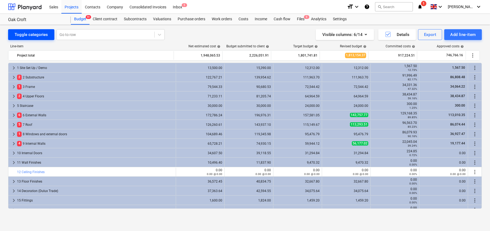
click at [34, 35] on div "Toggle categories" at bounding box center [31, 34] width 33 height 7
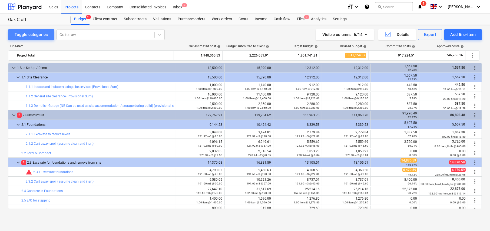
click at [37, 34] on div "Toggle categories" at bounding box center [31, 34] width 33 height 7
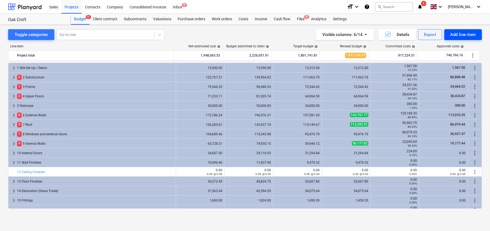
click at [460, 35] on div "Add line-item" at bounding box center [463, 34] width 26 height 7
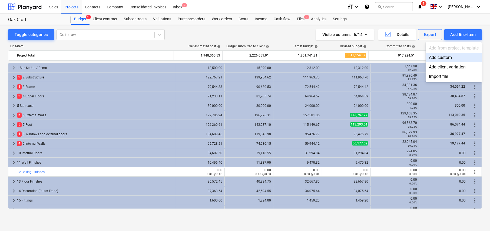
click at [461, 34] on div at bounding box center [245, 115] width 490 height 231
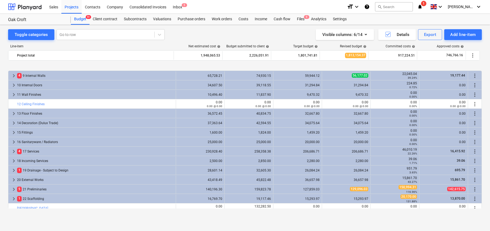
scroll to position [91, 0]
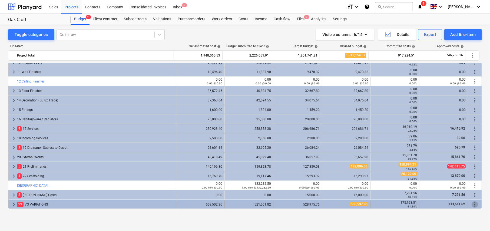
click at [473, 204] on span "more_vert" at bounding box center [475, 204] width 6 height 6
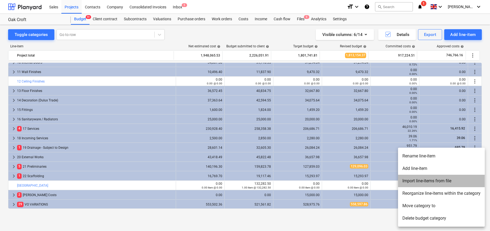
click at [426, 181] on li "Import line-items from file" at bounding box center [441, 181] width 87 height 12
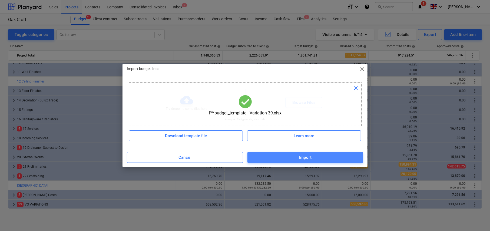
click at [311, 159] on div "Import" at bounding box center [305, 157] width 13 height 7
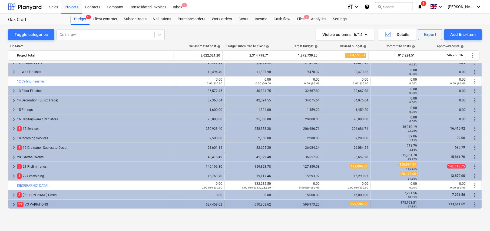
click at [13, 203] on span "keyboard_arrow_right" at bounding box center [14, 204] width 6 height 6
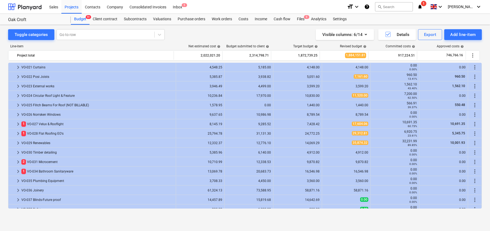
scroll to position [441, 0]
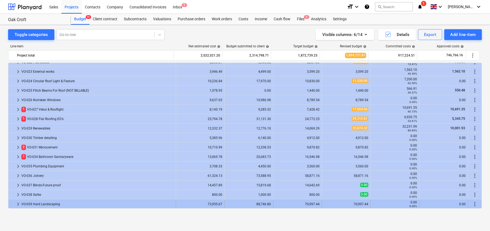
click at [18, 203] on span "keyboard_arrow_right" at bounding box center [18, 204] width 6 height 6
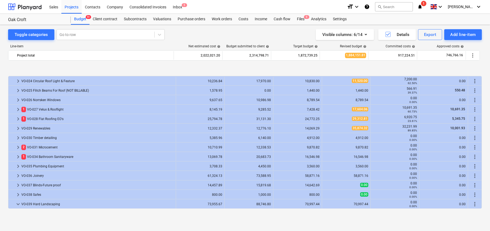
scroll to position [488, 0]
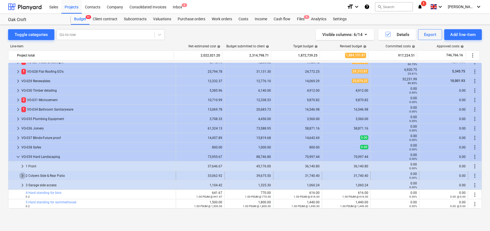
click at [21, 176] on span "keyboard_arrow_right" at bounding box center [22, 176] width 6 height 6
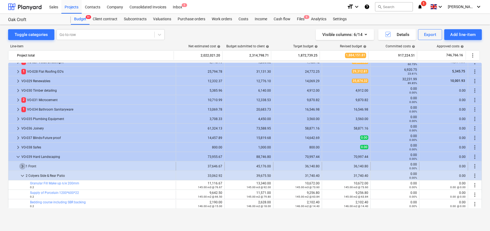
click at [22, 167] on span "keyboard_arrow_right" at bounding box center [22, 166] width 6 height 6
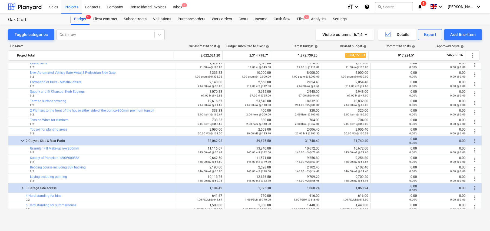
scroll to position [602, 0]
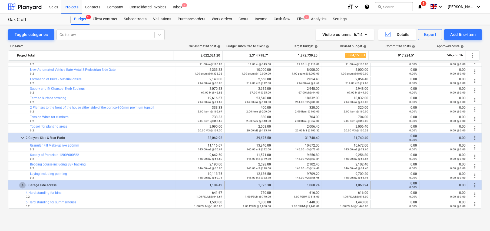
click at [21, 184] on span "keyboard_arrow_right" at bounding box center [22, 185] width 6 height 6
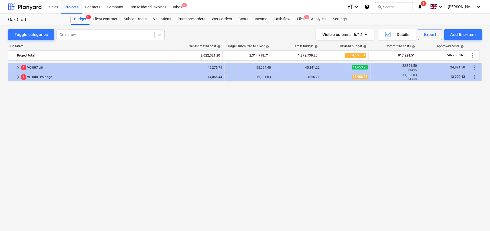
scroll to position [144, 0]
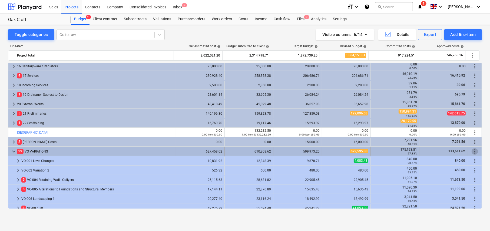
click at [473, 151] on span "more_vert" at bounding box center [475, 151] width 6 height 6
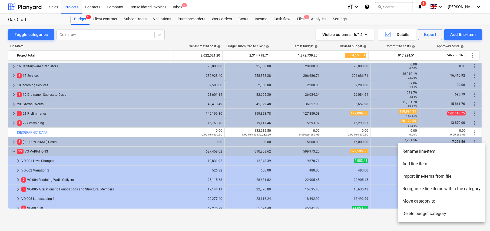
click at [416, 176] on li "Import line-items from file" at bounding box center [441, 176] width 87 height 12
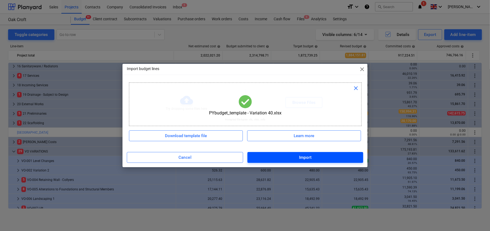
click at [306, 159] on div "Import" at bounding box center [305, 157] width 13 height 7
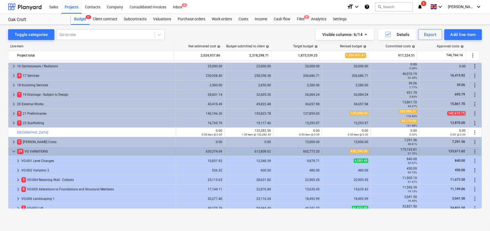
click at [14, 150] on span "keyboard_arrow_down" at bounding box center [14, 151] width 6 height 6
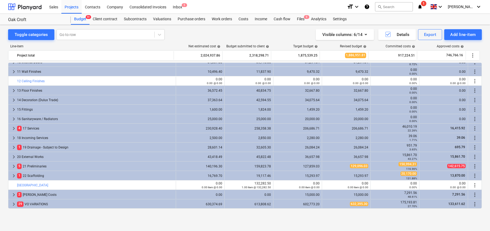
scroll to position [91, 0]
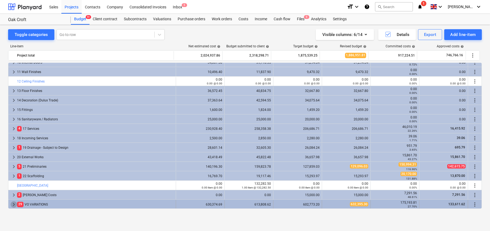
click at [13, 204] on span "keyboard_arrow_right" at bounding box center [14, 204] width 6 height 6
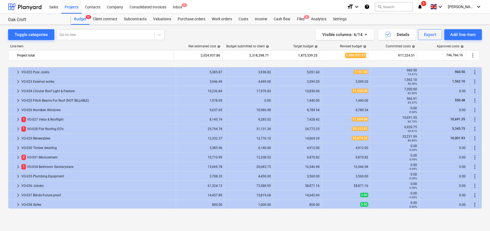
scroll to position [451, 0]
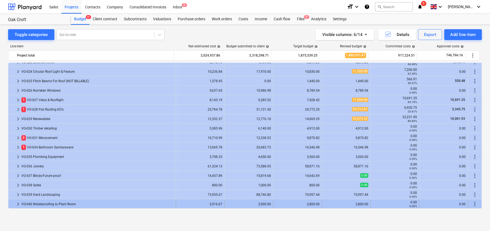
click at [18, 204] on span "keyboard_arrow_right" at bounding box center [18, 204] width 6 height 6
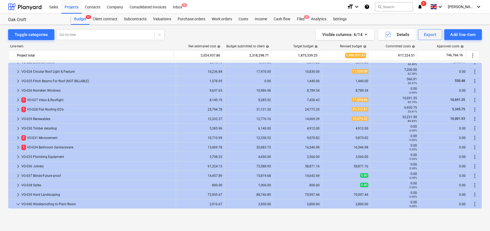
scroll to position [460, 0]
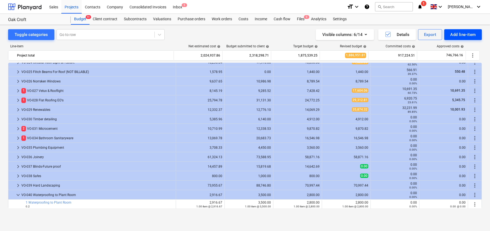
click at [456, 35] on div "Add line-item" at bounding box center [463, 34] width 26 height 7
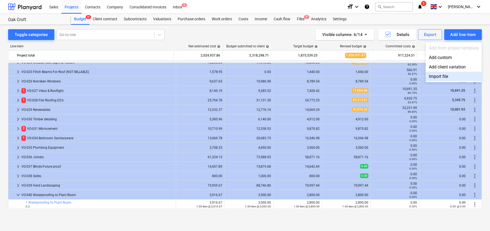
click at [104, 130] on div at bounding box center [245, 115] width 490 height 231
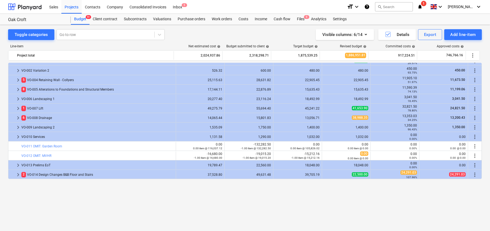
scroll to position [162, 0]
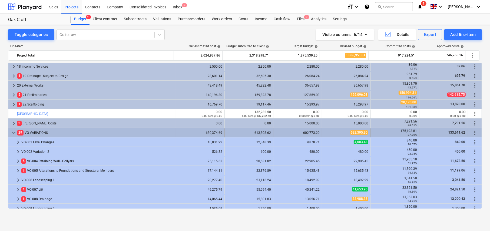
click at [473, 131] on span "more_vert" at bounding box center [475, 133] width 6 height 6
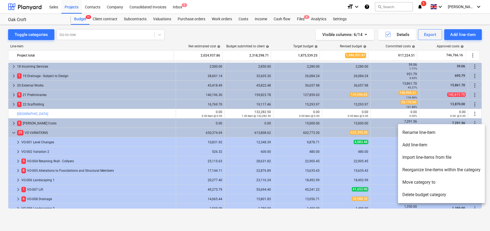
click at [415, 145] on li "Add line-item" at bounding box center [441, 145] width 87 height 12
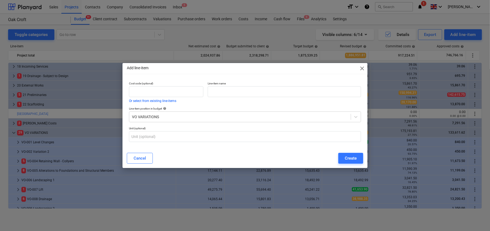
click at [363, 69] on span "close" at bounding box center [362, 68] width 6 height 6
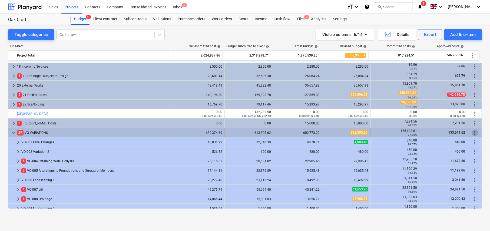
click at [473, 132] on span "more_vert" at bounding box center [475, 133] width 6 height 6
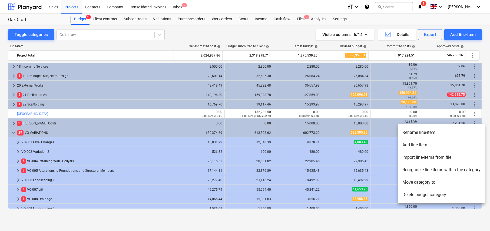
click at [420, 159] on li "Import line-items from file" at bounding box center [441, 157] width 87 height 12
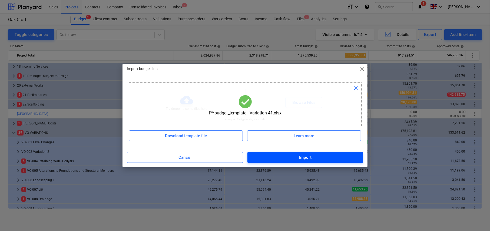
click at [309, 160] on div "Import" at bounding box center [305, 157] width 13 height 7
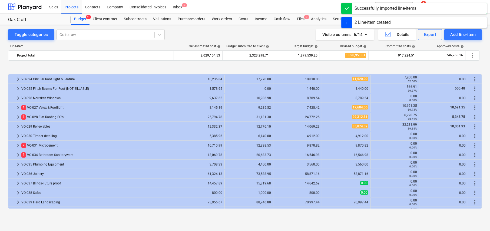
scroll to position [469, 0]
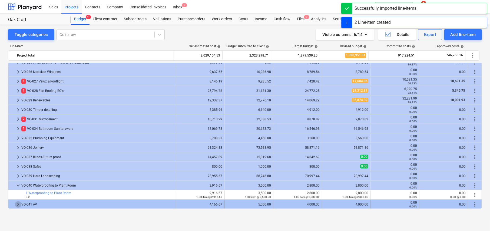
click at [17, 204] on span "keyboard_arrow_right" at bounding box center [18, 204] width 6 height 6
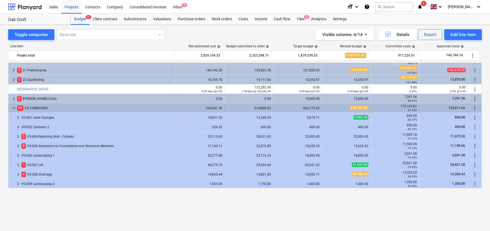
scroll to position [154, 0]
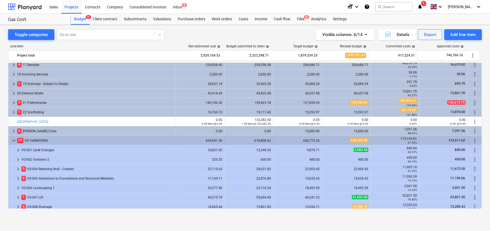
click at [472, 140] on span "more_vert" at bounding box center [475, 140] width 6 height 6
click at [473, 140] on span "more_vert" at bounding box center [475, 140] width 6 height 6
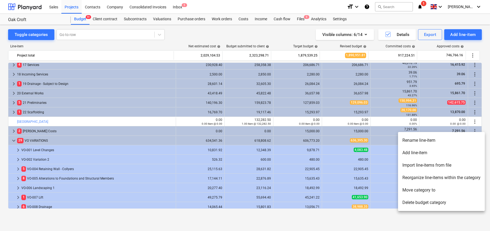
click at [422, 166] on li "Import line-items from file" at bounding box center [441, 165] width 87 height 12
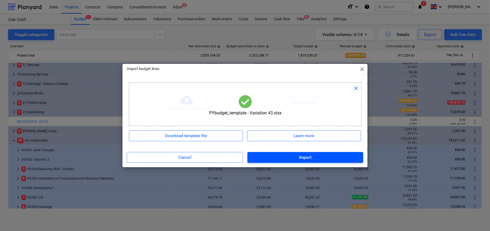
click at [311, 155] on div "Import" at bounding box center [305, 157] width 13 height 7
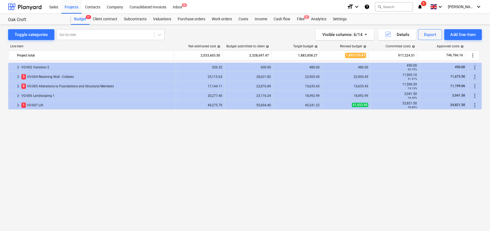
scroll to position [137, 0]
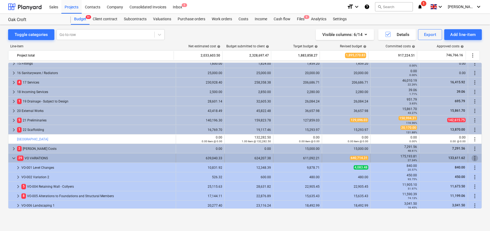
click at [473, 160] on span "more_vert" at bounding box center [475, 158] width 6 height 6
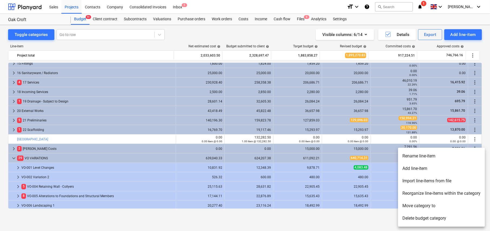
click at [419, 180] on li "Import line-items from file" at bounding box center [441, 181] width 87 height 12
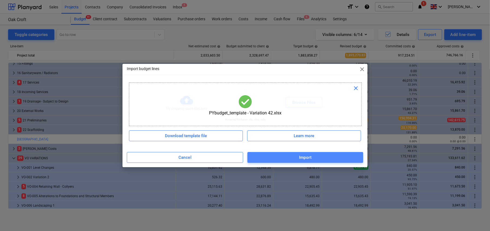
click at [312, 158] on span "Import" at bounding box center [305, 157] width 104 height 7
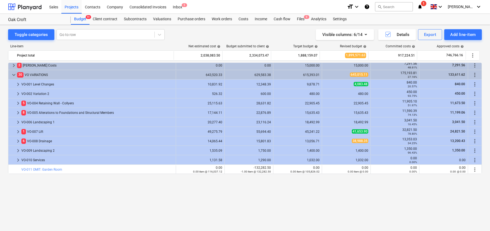
scroll to position [173, 0]
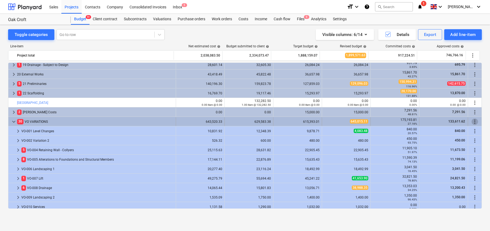
click at [473, 121] on span "more_vert" at bounding box center [475, 121] width 6 height 6
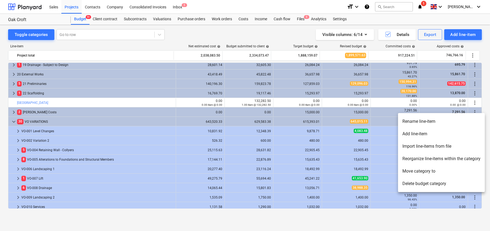
click at [428, 160] on li "Reorganize line-items within the category" at bounding box center [441, 159] width 87 height 12
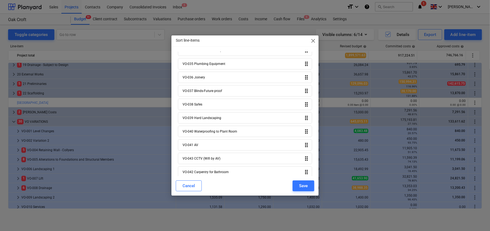
scroll to position [437, 0]
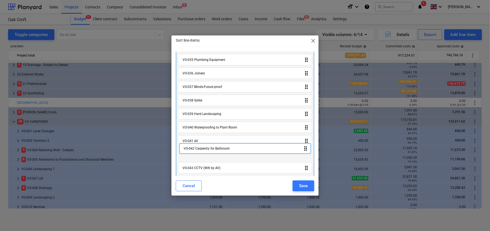
drag, startPoint x: 303, startPoint y: 166, endPoint x: 305, endPoint y: 146, distance: 19.8
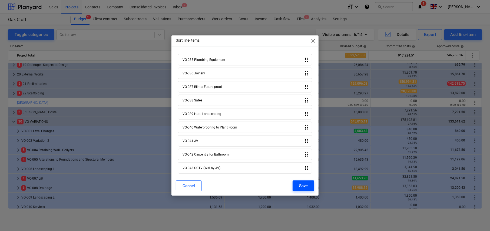
click at [306, 186] on div "Save" at bounding box center [303, 185] width 9 height 7
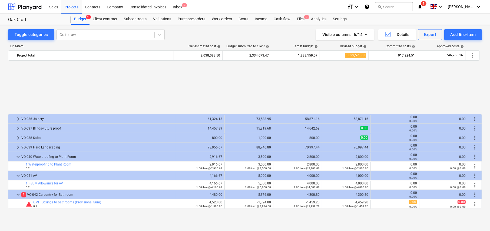
scroll to position [564, 0]
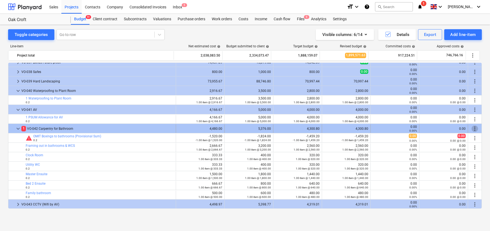
click at [474, 129] on span "more_vert" at bounding box center [475, 128] width 6 height 6
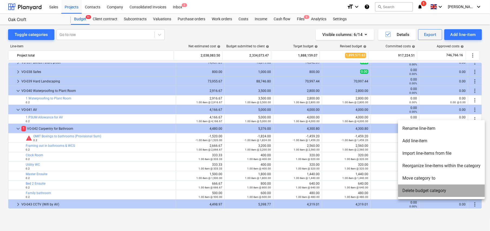
drag, startPoint x: 427, startPoint y: 188, endPoint x: 435, endPoint y: 205, distance: 18.1
click at [434, 203] on div "Rename line-item Add line-item Import line-items from file Reorganize line-item…" at bounding box center [245, 115] width 490 height 231
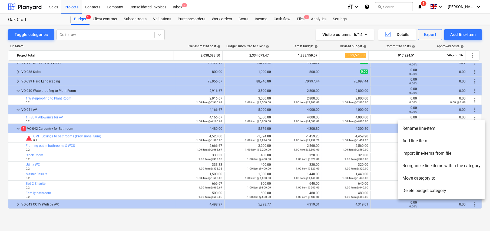
click at [435, 191] on li "Delete budget category" at bounding box center [441, 190] width 87 height 12
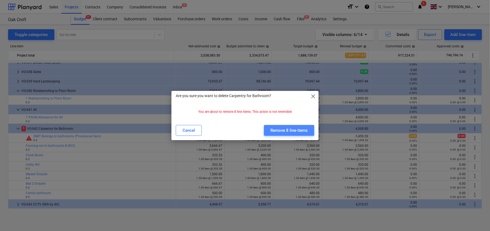
click at [296, 131] on div "Remove 8 line-items" at bounding box center [288, 130] width 37 height 7
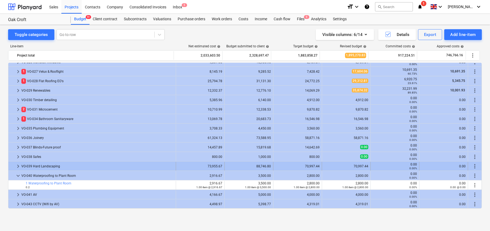
scroll to position [479, 0]
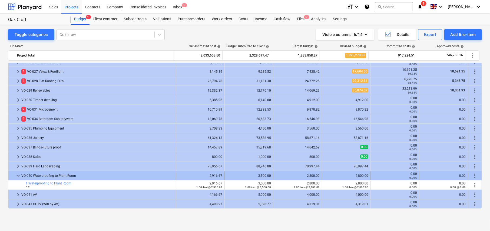
click at [17, 176] on span "keyboard_arrow_down" at bounding box center [18, 176] width 6 height 6
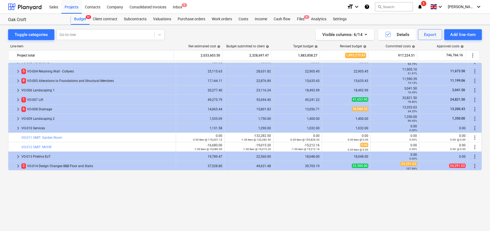
scroll to position [199, 0]
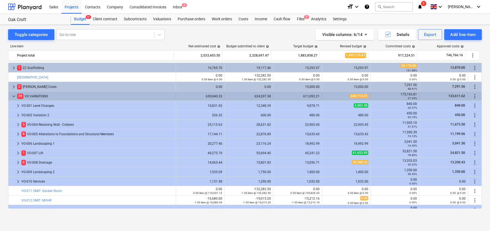
click at [473, 95] on span "more_vert" at bounding box center [475, 96] width 6 height 6
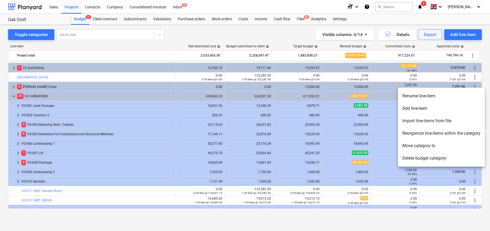
click at [420, 121] on li "Import line-items from file" at bounding box center [441, 121] width 87 height 12
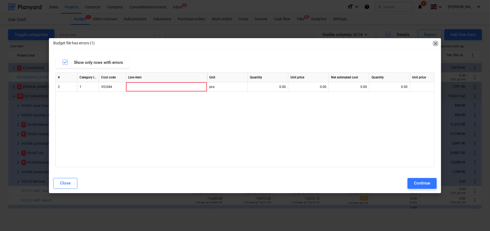
click at [435, 44] on span "close" at bounding box center [435, 43] width 6 height 6
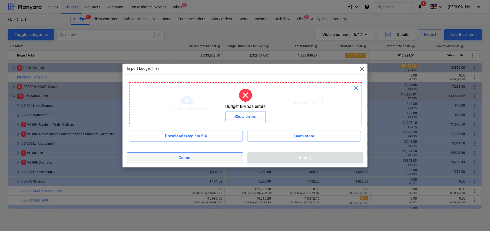
click at [200, 158] on span "Cancel" at bounding box center [185, 157] width 104 height 7
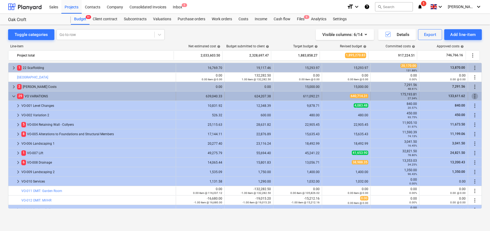
click at [473, 94] on span "more_vert" at bounding box center [475, 96] width 6 height 6
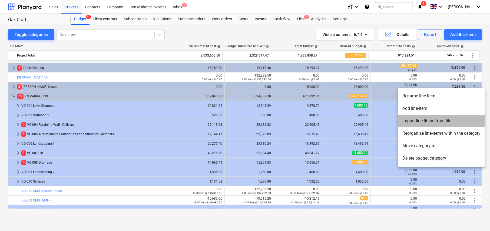
click at [425, 120] on li "Import line-items from file" at bounding box center [441, 121] width 87 height 12
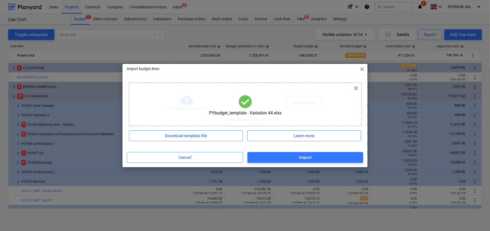
drag, startPoint x: 327, startPoint y: 158, endPoint x: 336, endPoint y: 175, distance: 19.5
click at [336, 175] on div "Import budget lines close close PYbudget_template - Variation 44.xlsx Try dropp…" at bounding box center [245, 115] width 490 height 231
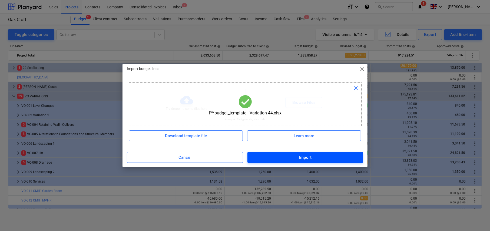
click at [319, 154] on span "Import" at bounding box center [305, 157] width 104 height 7
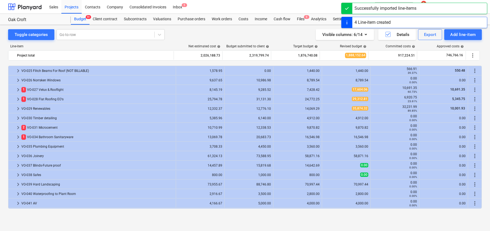
scroll to position [479, 0]
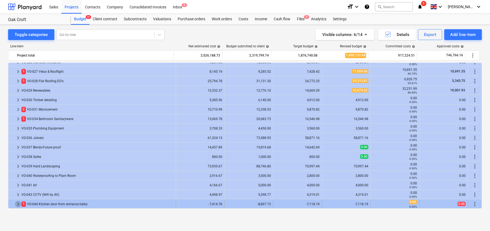
click at [18, 204] on span "keyboard_arrow_right" at bounding box center [18, 204] width 6 height 6
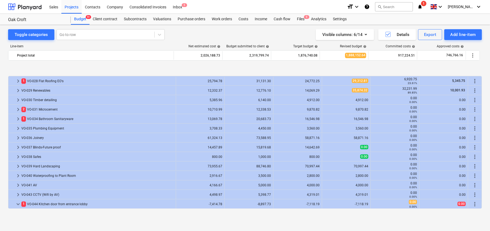
scroll to position [507, 0]
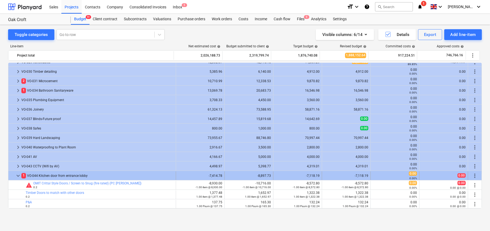
click at [17, 176] on span "keyboard_arrow_down" at bounding box center [18, 176] width 6 height 6
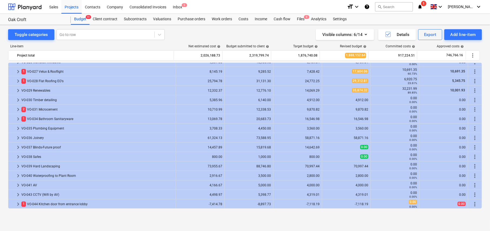
scroll to position [479, 0]
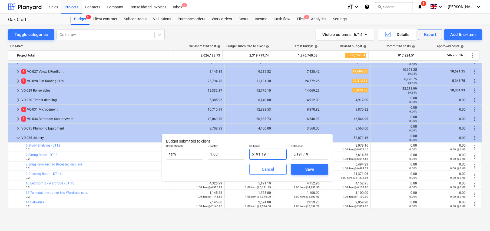
click at [272, 155] on input "5191.19" at bounding box center [267, 154] width 37 height 11
click at [307, 171] on div "Save" at bounding box center [309, 169] width 9 height 7
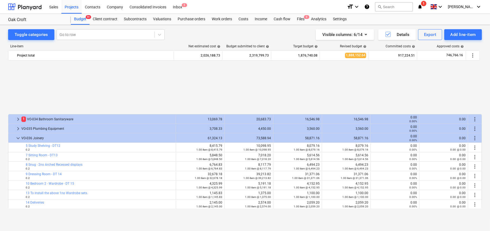
scroll to position [545, 0]
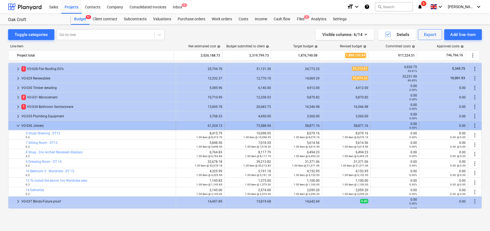
click at [17, 124] on span "keyboard_arrow_down" at bounding box center [18, 126] width 6 height 6
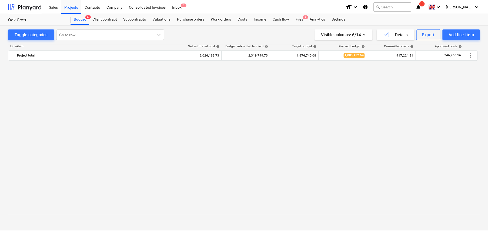
scroll to position [0, 0]
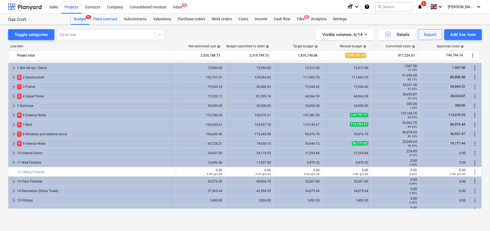
click at [101, 19] on div "Client contract" at bounding box center [105, 19] width 31 height 11
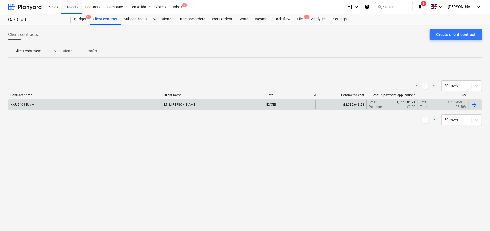
click at [94, 106] on div "KAR-2403 Rev A" at bounding box center [84, 104] width 153 height 9
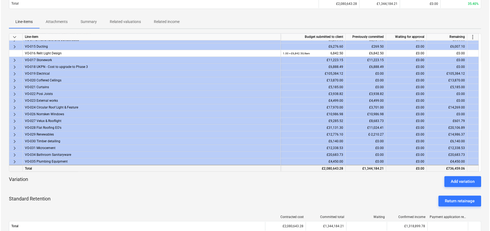
scroll to position [58, 0]
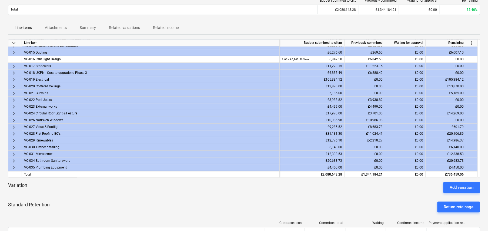
click at [473, 42] on span "more_vert" at bounding box center [472, 43] width 6 height 6
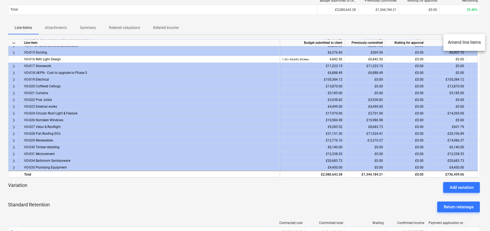
click at [461, 42] on li "Amend line items" at bounding box center [465, 42] width 42 height 12
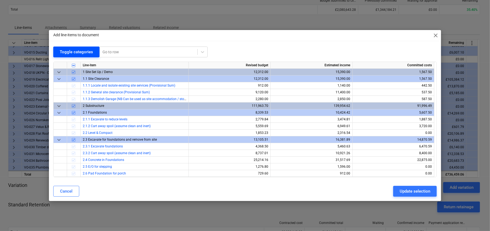
click at [78, 51] on div "Toggle categories" at bounding box center [76, 51] width 33 height 7
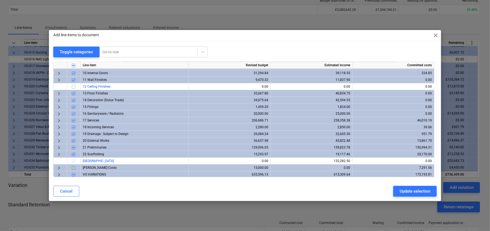
scroll to position [61, 0]
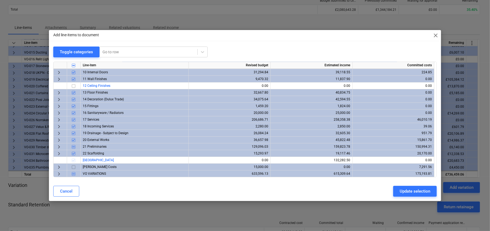
click at [58, 173] on span "keyboard_arrow_right" at bounding box center [59, 174] width 6 height 6
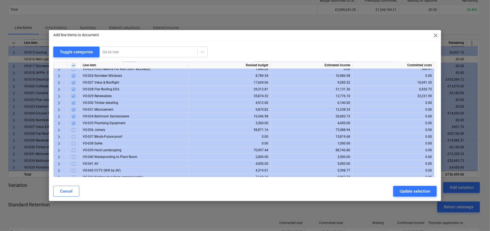
scroll to position [338, 0]
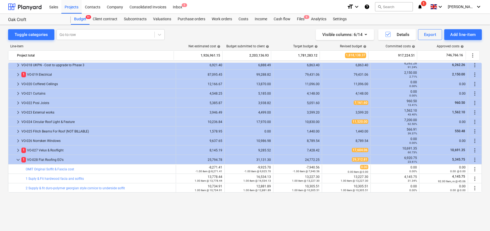
scroll to position [496, 0]
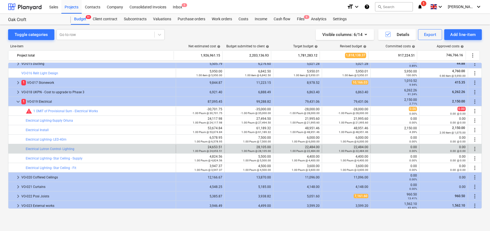
click at [472, 148] on span "more_vert" at bounding box center [475, 149] width 6 height 6
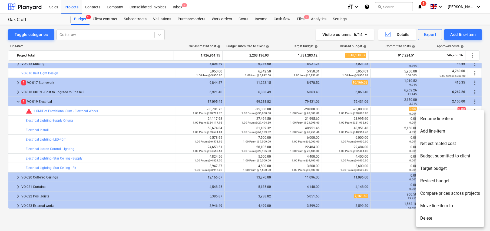
click at [438, 117] on li "Rename line-item" at bounding box center [450, 119] width 68 height 12
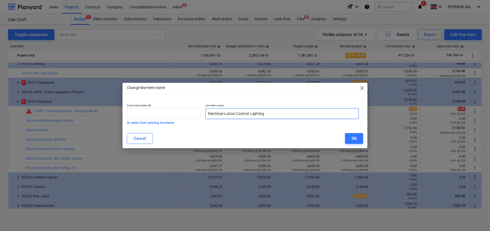
click at [229, 113] on input "Electrical Lutron Control- Lighting" at bounding box center [282, 113] width 153 height 11
type input "Electrical Cestron Control- Lighting"
click at [355, 139] on div "OK" at bounding box center [354, 138] width 5 height 7
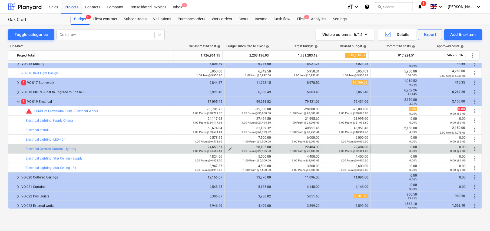
click at [229, 148] on span "edit" at bounding box center [230, 149] width 4 height 4
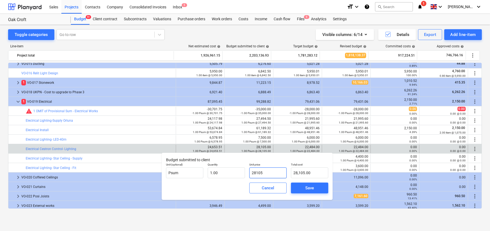
click at [272, 173] on input "28105" at bounding box center [267, 172] width 37 height 11
type input "2"
type input "2.00"
type input "21"
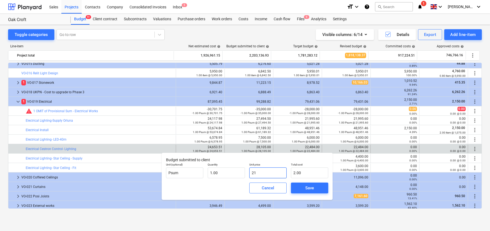
type input "21.00"
type input "212"
type input "212.00"
type input "2120"
type input "2,120.00"
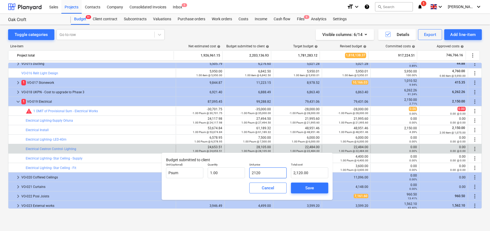
type input "21200"
type input "21,200.00"
type input "21200.3"
type input "21,200.30"
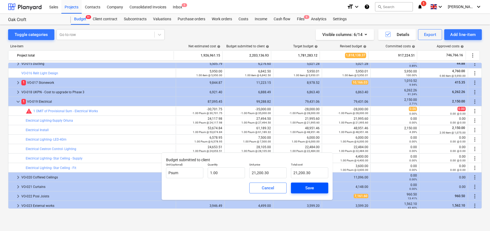
click at [310, 187] on div "Save" at bounding box center [309, 187] width 9 height 7
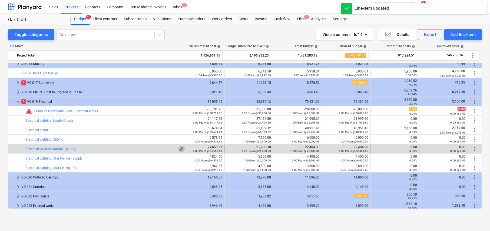
click at [179, 148] on span "edit" at bounding box center [181, 149] width 4 height 4
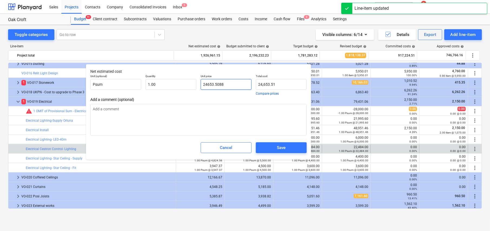
drag, startPoint x: 222, startPoint y: 83, endPoint x: 199, endPoint y: 80, distance: 23.2
click at [199, 80] on div "Unit price 24653.5088" at bounding box center [225, 84] width 55 height 25
type input "1"
type textarea "x"
type input "1.00"
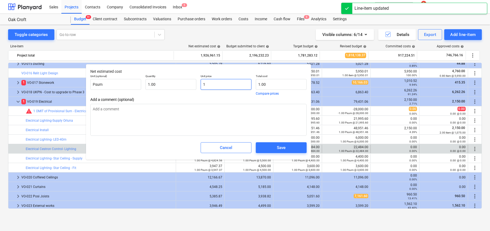
type input "19"
type textarea "x"
type input "19.00"
type input "190"
type textarea "x"
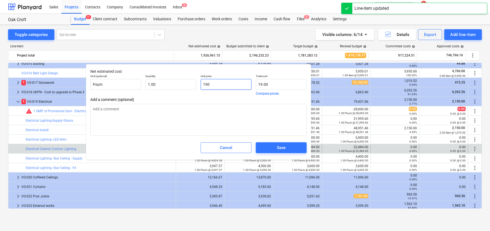
type input "190.00"
type input "1900"
type textarea "x"
type input "1,900.00"
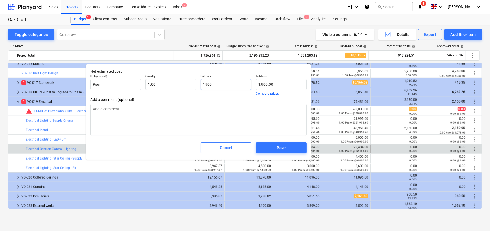
type input "19000"
type textarea "x"
type input "19,000.00"
click at [280, 150] on div "Save" at bounding box center [281, 147] width 9 height 7
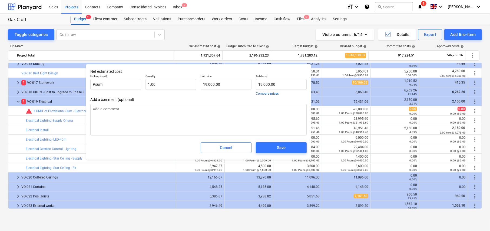
type textarea "x"
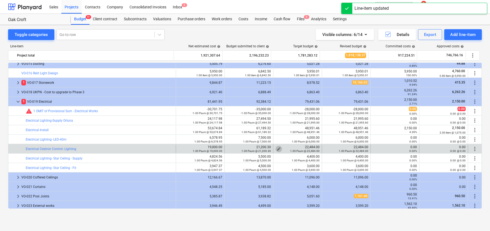
click at [277, 147] on span "edit" at bounding box center [279, 149] width 4 height 4
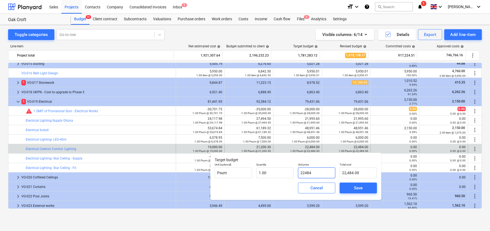
click at [310, 172] on input "22484" at bounding box center [316, 172] width 37 height 11
type input "1"
type input "1.00"
type input "17"
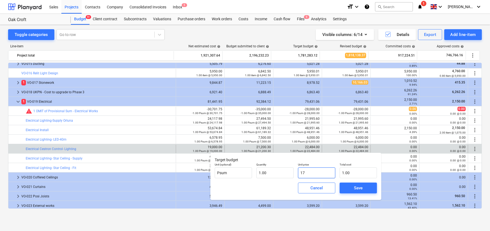
type input "17.00"
type input "175"
type input "175.00"
type input "1750"
type input "1,750.00"
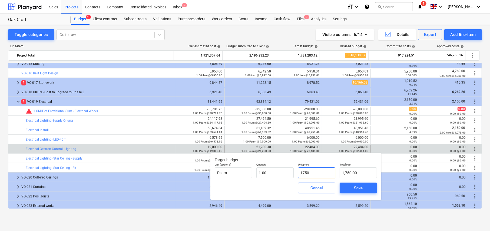
type input "17500"
type input "17,500.00"
click at [353, 186] on span "Save" at bounding box center [358, 187] width 24 height 7
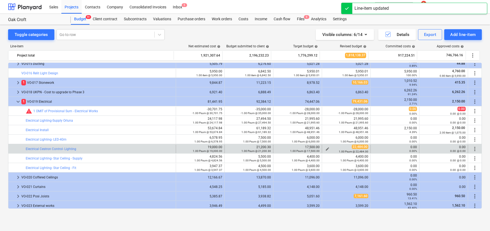
click at [325, 147] on span "edit" at bounding box center [327, 149] width 4 height 4
type textarea "x"
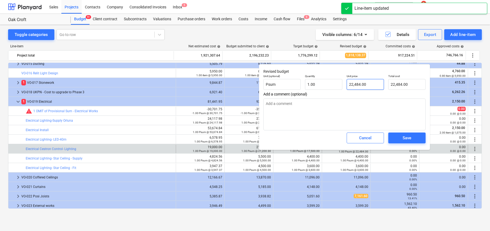
type input "22484"
click at [356, 83] on input "22484" at bounding box center [365, 84] width 37 height 11
type textarea "x"
type input "1"
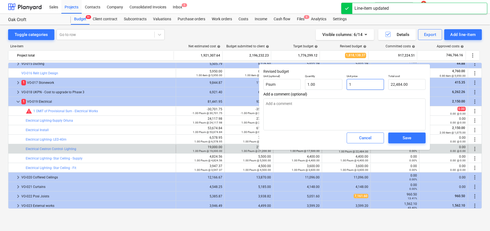
type input "1.00"
type textarea "x"
type input "17"
type input "17.00"
type textarea "x"
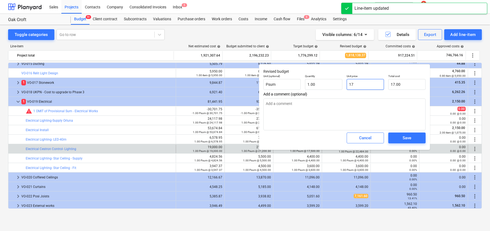
type input "175"
type input "175.00"
type textarea "x"
type input "1750"
type input "1,750.00"
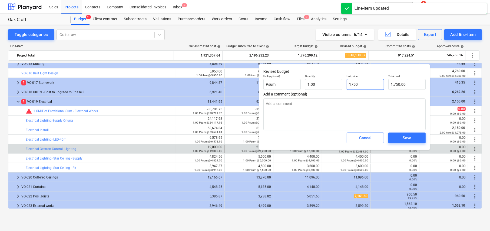
type textarea "x"
type input "17500"
type input "17,500.00"
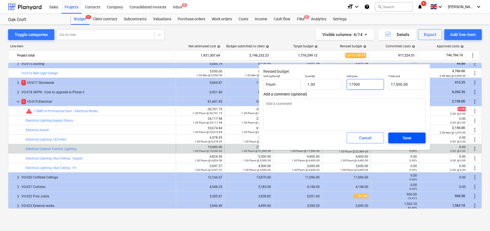
type input "17500"
type textarea "x"
type input "17,500.00"
click at [403, 137] on div "Save" at bounding box center [407, 137] width 9 height 7
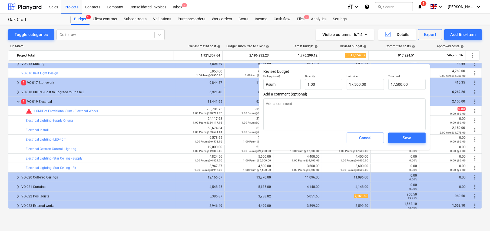
type textarea "x"
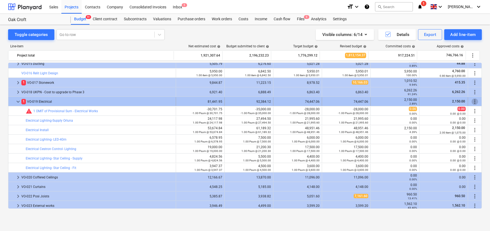
click at [473, 102] on span "more_vert" at bounding box center [475, 101] width 6 height 6
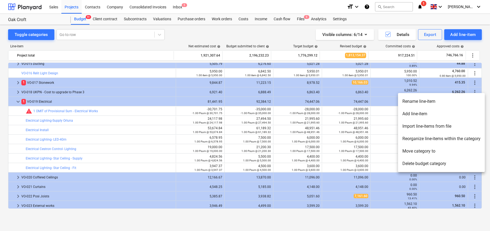
click at [421, 113] on li "Add line-item" at bounding box center [441, 114] width 87 height 12
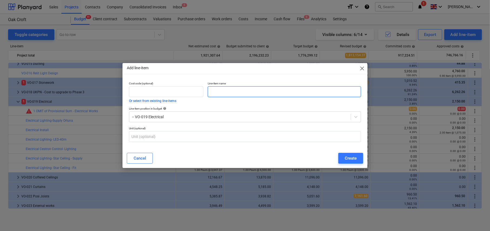
click at [265, 90] on input "text" at bounding box center [284, 91] width 153 height 11
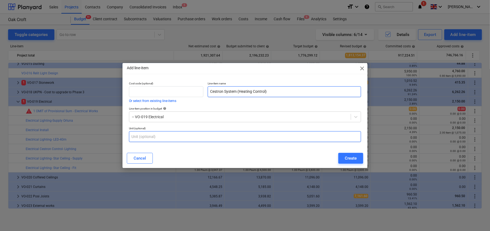
type input "Cestron System (Heating Control)"
click at [185, 135] on input "text" at bounding box center [245, 136] width 232 height 11
type input "item"
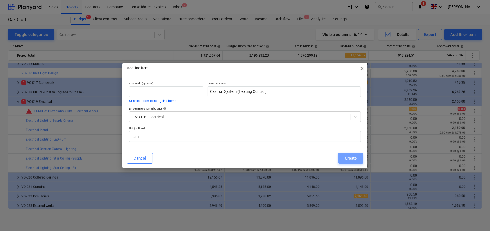
click at [350, 158] on div "Create" at bounding box center [351, 158] width 12 height 7
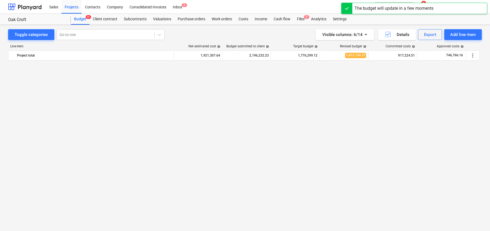
scroll to position [496, 0]
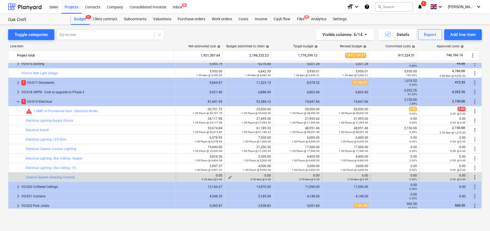
click at [228, 177] on div "0.00 item @ 0.00" at bounding box center [249, 179] width 44 height 4
click at [229, 176] on span "edit" at bounding box center [230, 177] width 4 height 4
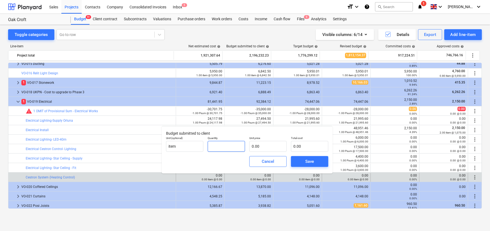
click at [226, 145] on input "text" at bounding box center [226, 146] width 37 height 11
type input "1.00"
type input "1"
type input "1.00"
type input "13"
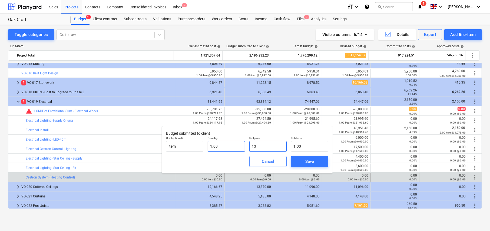
type input "13.00"
type input "130"
type input "130.00"
type input "1300"
type input "1,300.00"
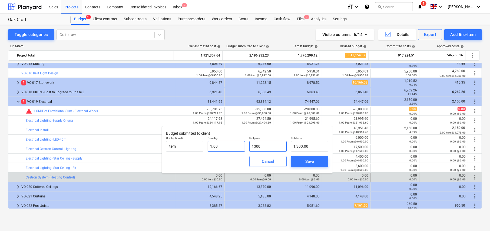
type input "13000"
type input "13,000.00"
click at [316, 161] on span "Save" at bounding box center [309, 161] width 24 height 7
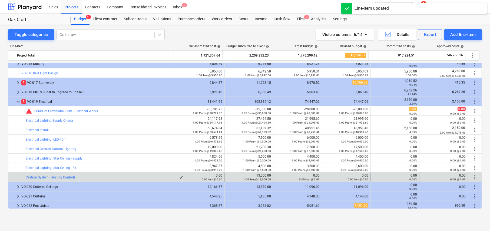
click at [179, 176] on span "edit" at bounding box center [181, 177] width 4 height 4
type textarea "x"
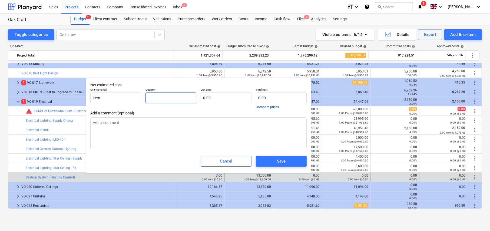
click at [178, 98] on input "text" at bounding box center [170, 97] width 51 height 11
type textarea "x"
type input "1"
type textarea "x"
type input "1.00"
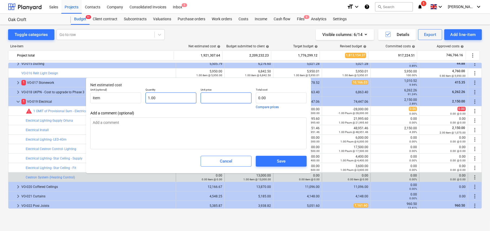
type textarea "x"
type input "1"
type input "1.00"
type textarea "x"
type input "15"
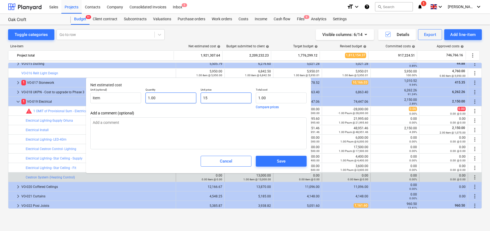
type input "15.00"
type textarea "x"
type input "150"
type input "150.00"
type textarea "x"
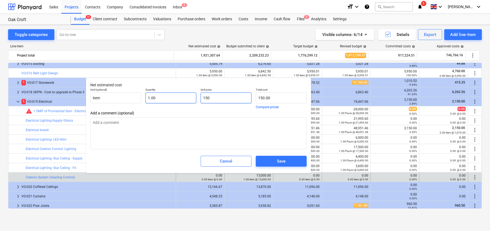
type input "1500"
type input "1,500.00"
type input "11500"
type textarea "x"
type input "11,500.00"
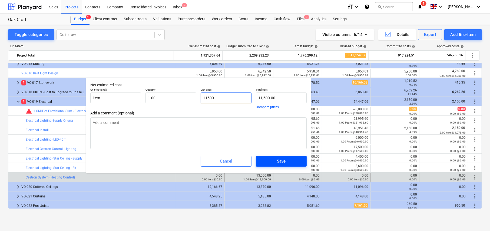
type input "11500"
type textarea "x"
type input "11,500.00"
click at [280, 160] on div "Save" at bounding box center [281, 161] width 9 height 7
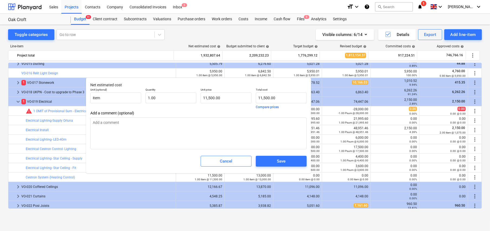
type textarea "x"
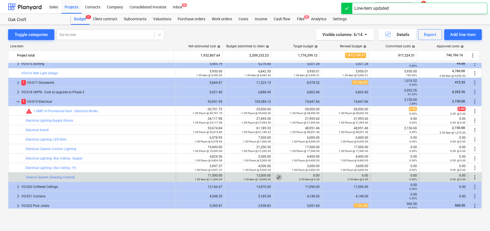
click at [277, 177] on span "edit" at bounding box center [279, 177] width 4 height 4
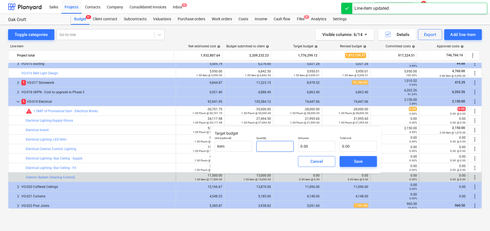
click at [276, 149] on input "text" at bounding box center [274, 146] width 37 height 11
type input "1.00"
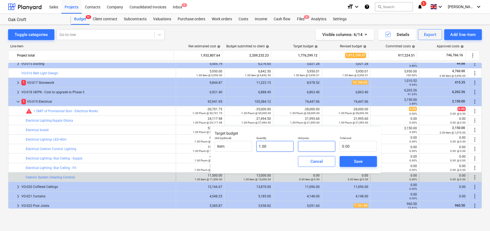
type input "1"
type input "1.00"
type input "10"
type input "10.00"
type input "100"
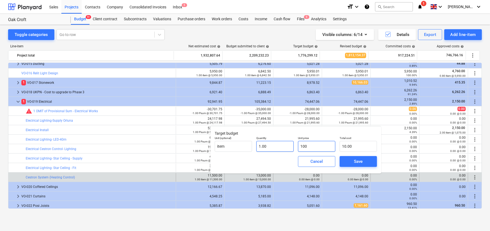
type input "100.00"
type input "1000"
type input "1,000.00"
type input "10000"
type input "10,000.00"
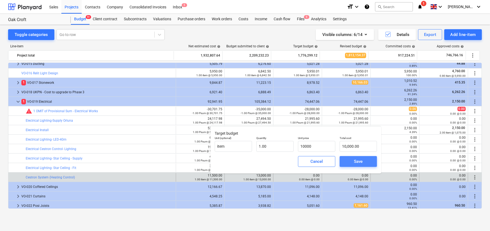
type input "10,000.00"
click at [360, 161] on div "Save" at bounding box center [358, 161] width 9 height 7
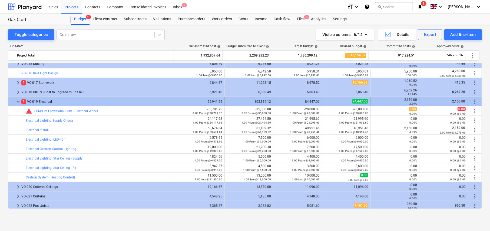
scroll to position [442, 0]
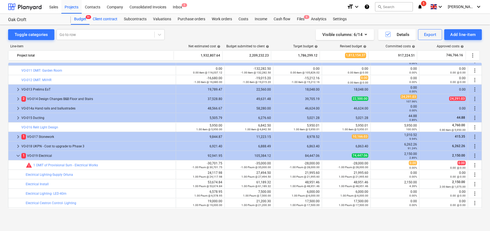
click at [102, 18] on div "Client contract" at bounding box center [105, 19] width 31 height 11
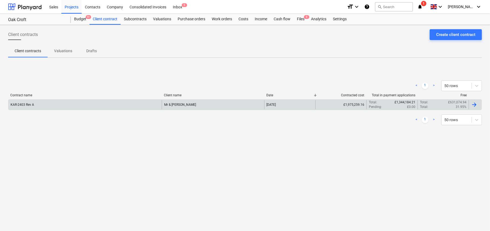
click at [290, 105] on div "[DATE]" at bounding box center [289, 104] width 51 height 9
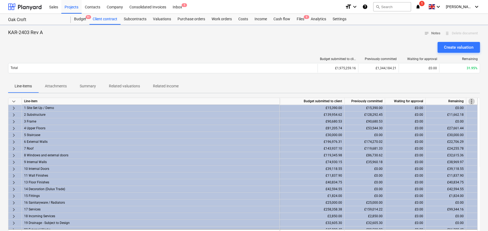
click at [472, 101] on span "more_vert" at bounding box center [472, 101] width 6 height 6
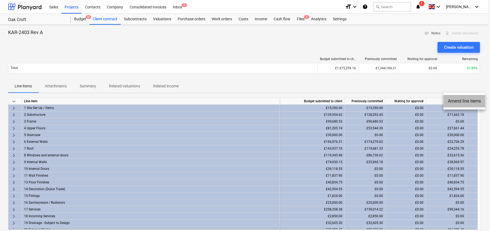
click at [469, 102] on li "Amend line items" at bounding box center [465, 101] width 42 height 12
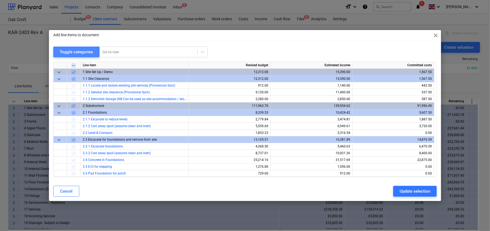
click at [68, 53] on div "Toggle categories" at bounding box center [76, 51] width 33 height 7
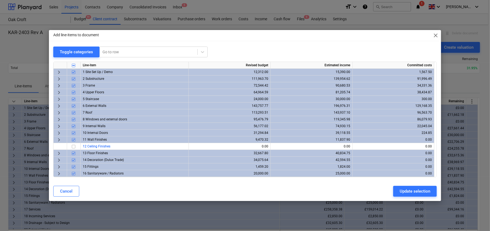
scroll to position [61, 0]
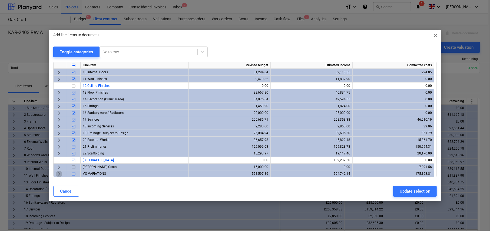
click at [58, 174] on span "keyboard_arrow_right" at bounding box center [59, 174] width 6 height 6
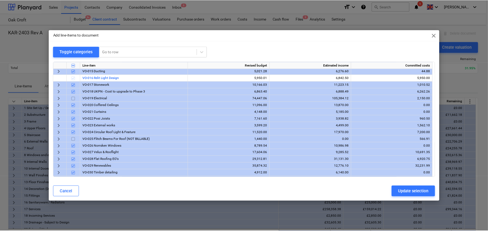
scroll to position [263, 0]
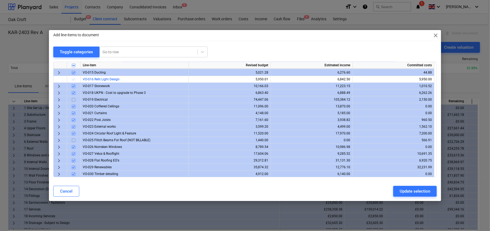
click at [73, 99] on input "checkbox" at bounding box center [73, 100] width 6 height 6
click at [420, 191] on div "Update selection" at bounding box center [415, 191] width 31 height 7
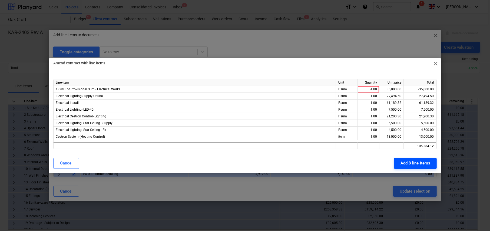
click at [415, 163] on div "Add 8 line-items" at bounding box center [416, 163] width 30 height 7
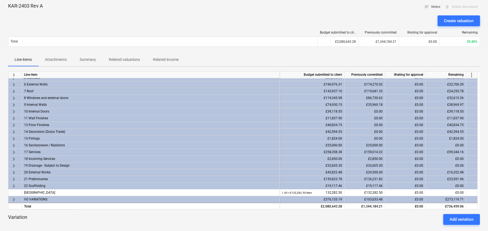
scroll to position [27, 0]
click at [13, 198] on span "keyboard_arrow_right" at bounding box center [14, 199] width 6 height 6
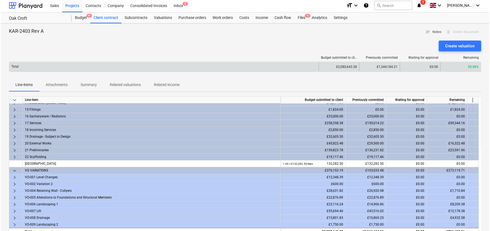
scroll to position [0, 0]
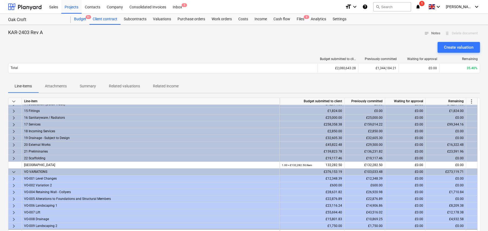
click at [84, 18] on div "Budget 9+" at bounding box center [80, 19] width 19 height 11
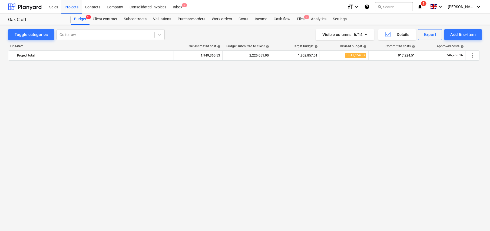
scroll to position [442, 0]
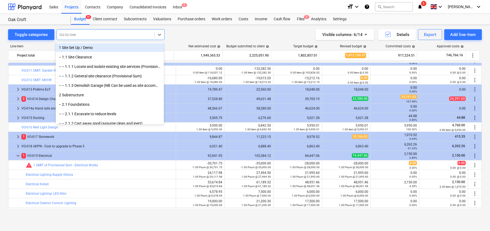
click at [74, 33] on div at bounding box center [105, 34] width 92 height 5
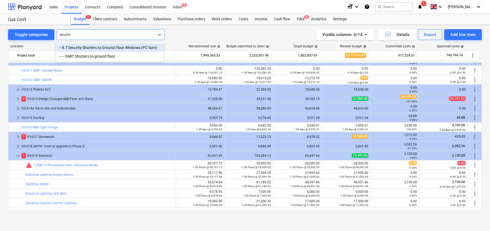
type input "shutter"
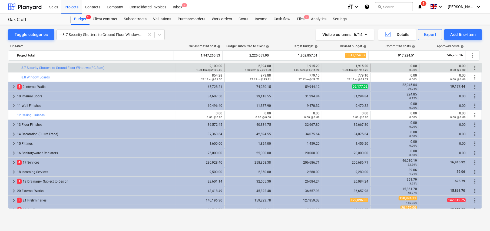
scroll to position [234, 0]
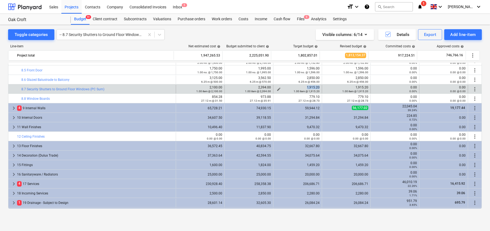
drag, startPoint x: 315, startPoint y: 87, endPoint x: 304, endPoint y: 87, distance: 10.8
click at [304, 87] on div "1,915.20 1.00 item @ 1,915.20" at bounding box center [298, 89] width 44 height 8
copy div "1,915.20"
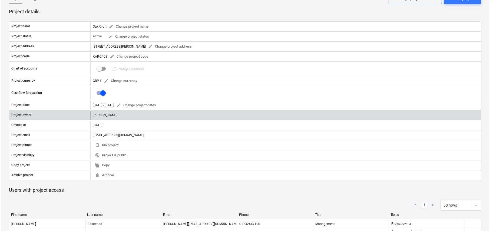
scroll to position [89, 0]
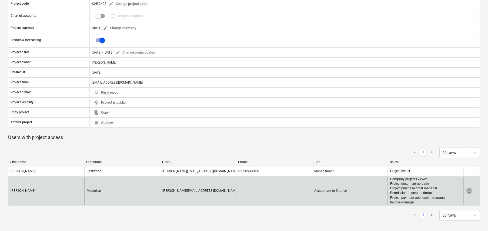
click at [469, 190] on span "more_vert" at bounding box center [469, 190] width 6 height 6
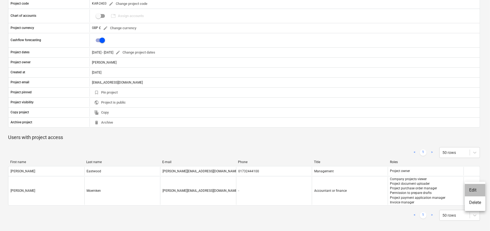
click at [474, 190] on li "Edit" at bounding box center [475, 190] width 21 height 12
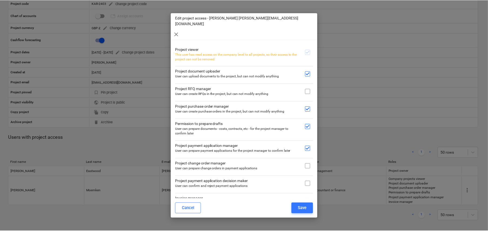
scroll to position [1, 0]
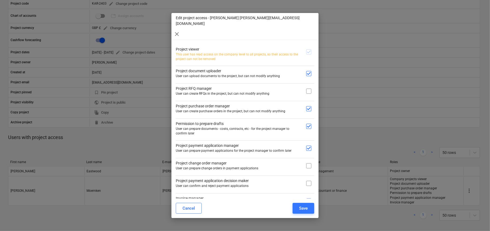
click at [307, 86] on input "checkbox" at bounding box center [308, 91] width 11 height 11
checkbox input "true"
click at [307, 160] on input "checkbox" at bounding box center [308, 165] width 11 height 11
checkbox input "true"
click at [307, 178] on input "checkbox" at bounding box center [308, 183] width 11 height 11
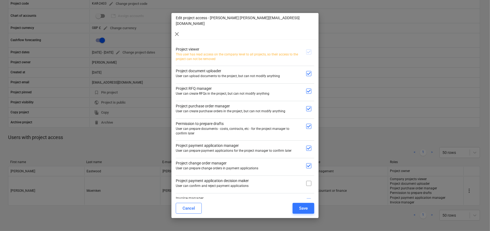
checkbox input "true"
click at [302, 208] on div "Save" at bounding box center [303, 208] width 9 height 7
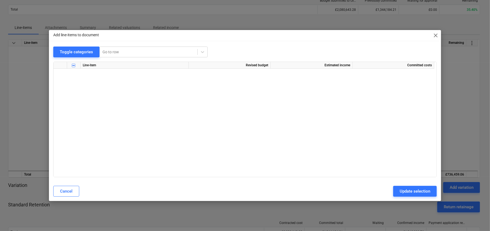
scroll to position [338, 0]
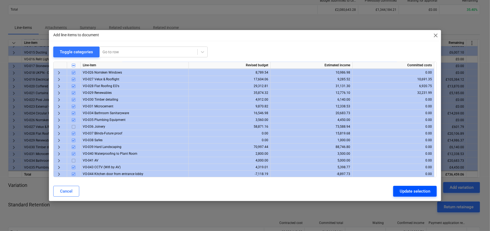
click at [410, 193] on div "Update selection" at bounding box center [415, 191] width 31 height 7
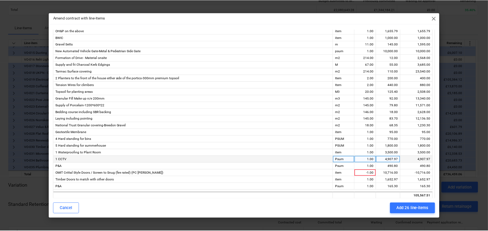
scroll to position [31, 0]
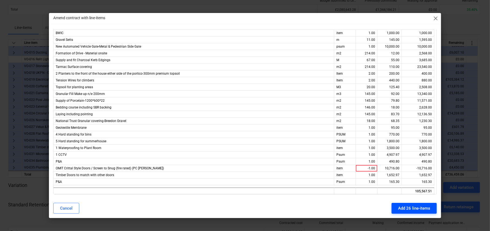
click at [412, 210] on div "Add 26 line-items" at bounding box center [414, 208] width 32 height 7
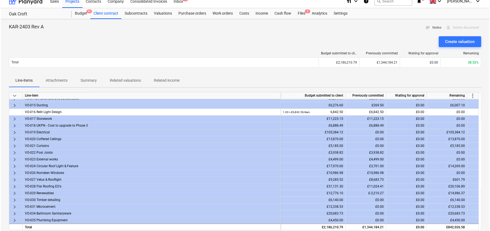
scroll to position [0, 0]
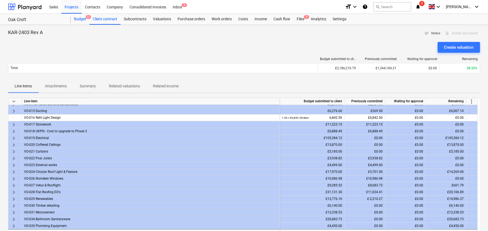
click at [84, 21] on div "Budget 9+" at bounding box center [80, 19] width 19 height 11
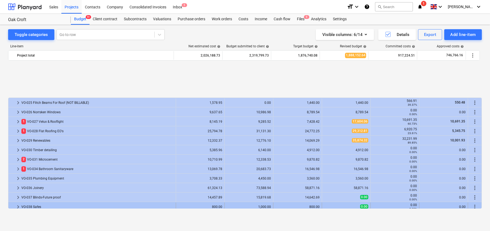
scroll to position [479, 0]
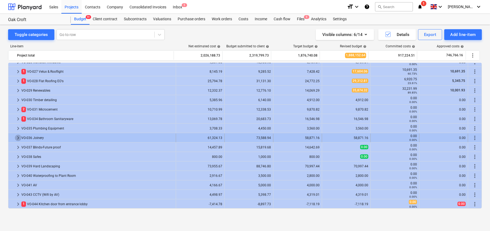
click at [18, 136] on span "keyboard_arrow_right" at bounding box center [18, 138] width 6 height 6
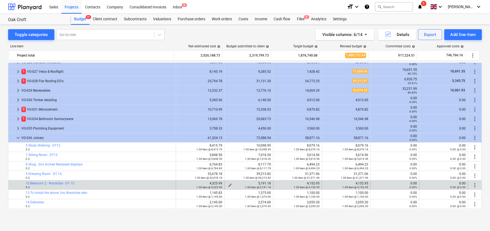
click at [228, 184] on span "edit" at bounding box center [230, 185] width 4 height 4
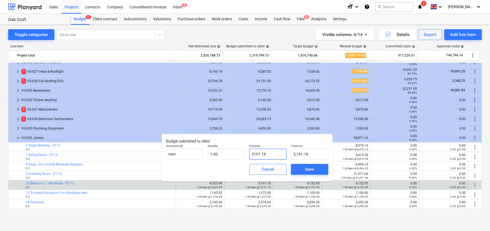
click at [270, 155] on input "5191.18" at bounding box center [267, 154] width 37 height 11
type input "5191.1"
type input "5,191.10"
type input "5191.19"
type input "5,191.19"
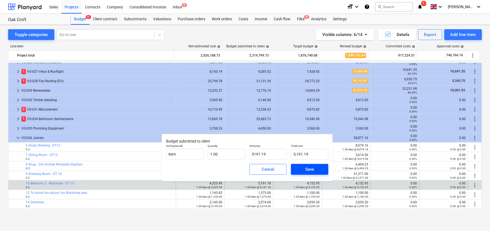
type input "5,191.19"
click at [306, 170] on div "Save" at bounding box center [309, 169] width 9 height 7
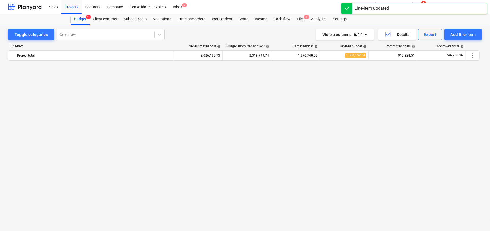
scroll to position [479, 0]
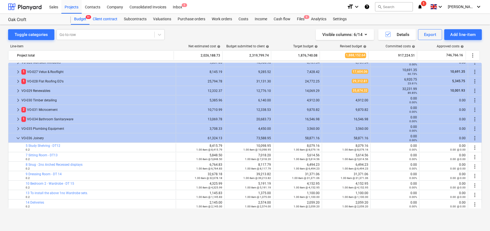
click at [100, 19] on div "Client contract" at bounding box center [105, 19] width 31 height 11
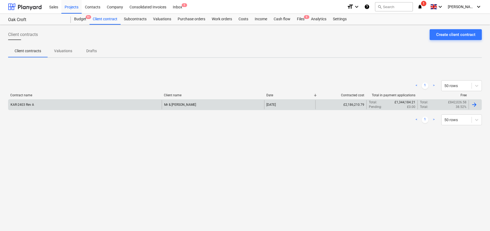
click at [462, 105] on p "38.52%" at bounding box center [461, 107] width 11 height 5
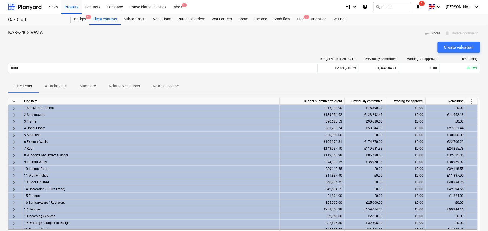
click at [472, 101] on span "more_vert" at bounding box center [472, 101] width 6 height 6
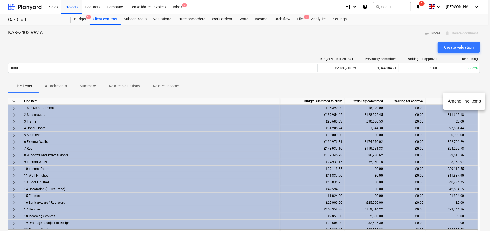
click at [462, 102] on li "Amend line items" at bounding box center [465, 101] width 42 height 12
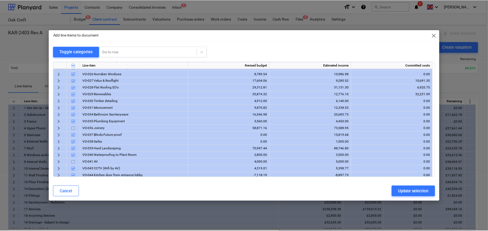
scroll to position [338, 0]
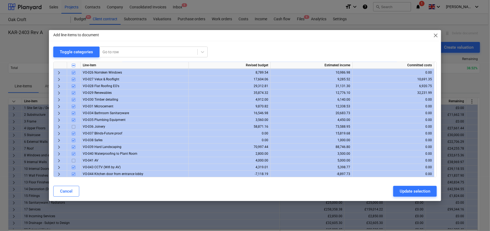
click at [74, 126] on input "checkbox" at bounding box center [73, 127] width 6 height 6
click at [418, 190] on div "Update selection" at bounding box center [415, 191] width 31 height 7
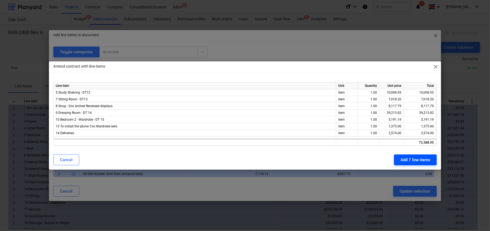
click at [415, 158] on div "Add 7 line-items" at bounding box center [416, 159] width 30 height 7
